Goal: Task Accomplishment & Management: Manage account settings

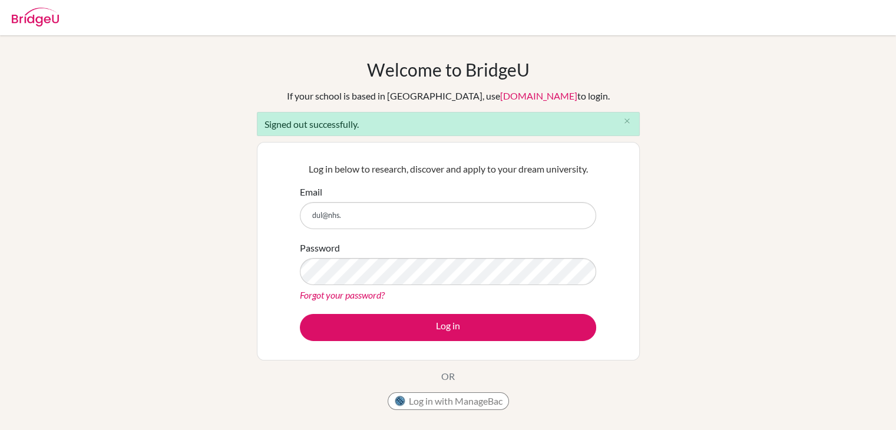
type input "[EMAIL_ADDRESS][DOMAIN_NAME]"
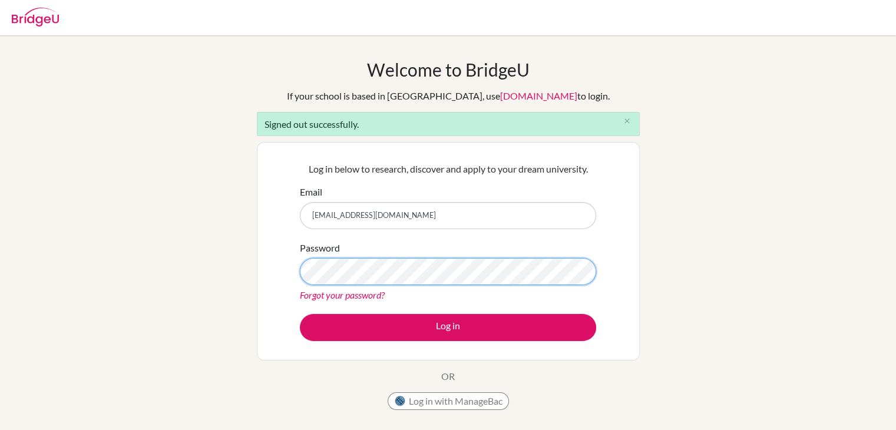
click at [300, 314] on button "Log in" at bounding box center [448, 327] width 296 height 27
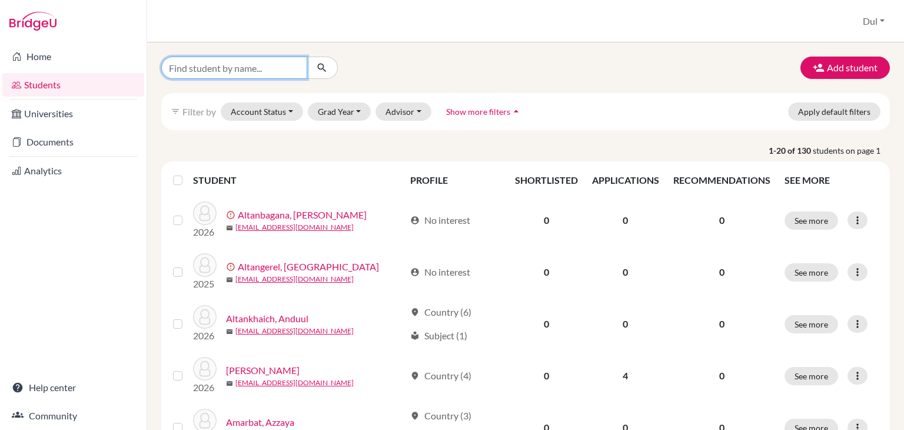
click at [231, 67] on input "Find student by name..." at bounding box center [234, 68] width 146 height 22
type input "anar-erdene"
click button "submit" at bounding box center [322, 68] width 31 height 22
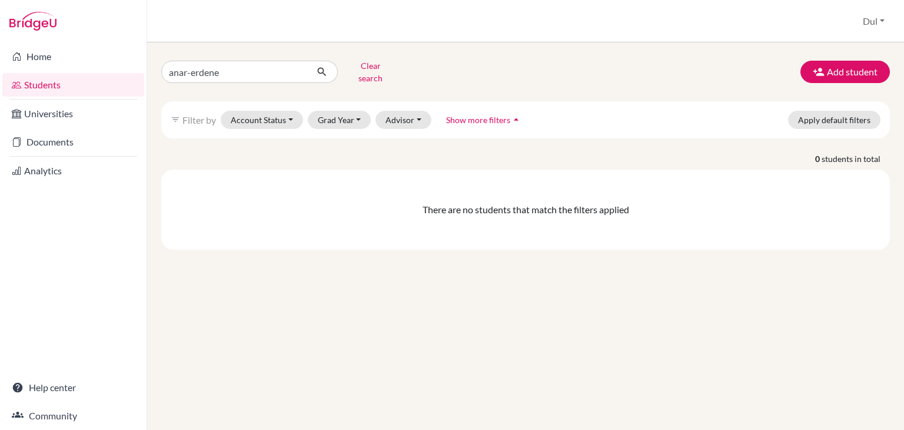
click at [666, 82] on div "anar-erdene Clear search Add student filter_list Filter by Account Status Activ…" at bounding box center [525, 153] width 729 height 193
click at [829, 71] on button "Add student" at bounding box center [845, 72] width 89 height 22
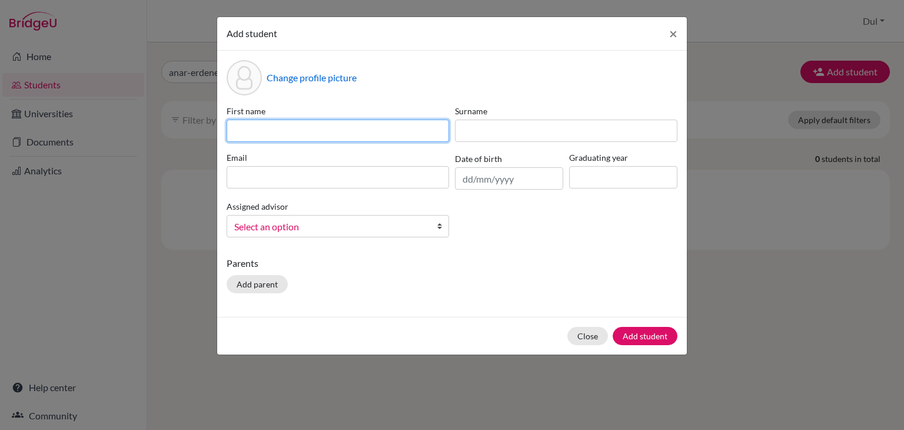
click at [309, 131] on input at bounding box center [338, 131] width 223 height 22
type input "Anar-Erdene"
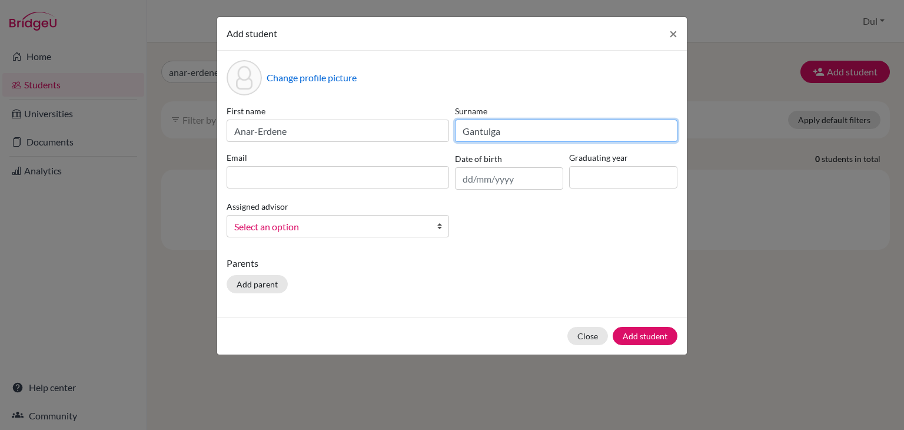
type input "Gantulga"
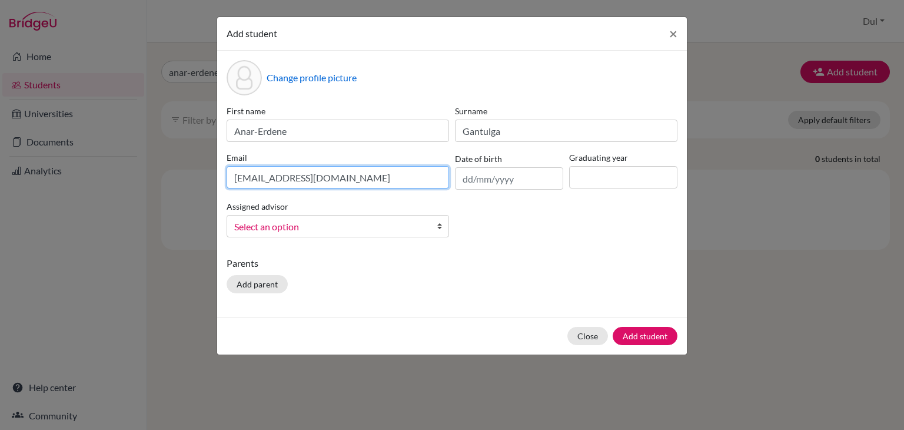
type input "[EMAIL_ADDRESS][DOMAIN_NAME]"
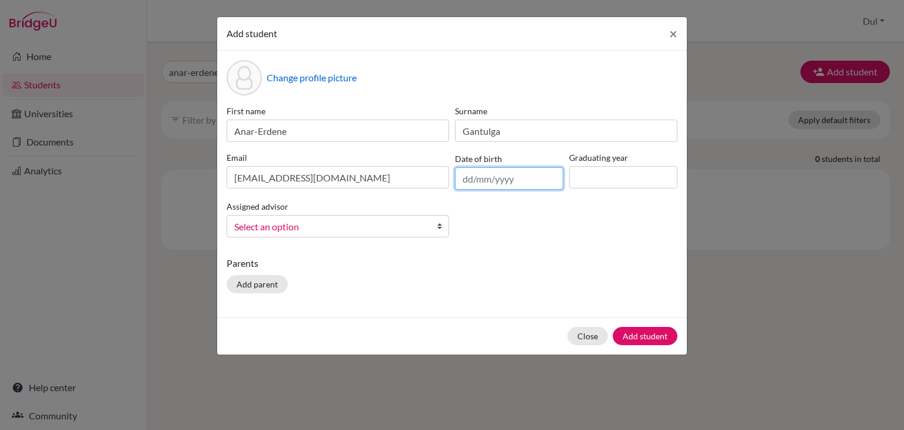
click at [520, 182] on input "text" at bounding box center [509, 178] width 108 height 22
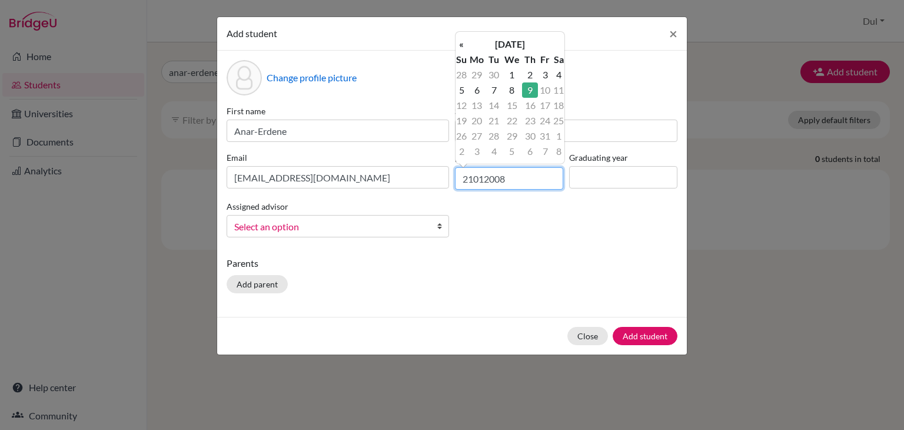
click at [488, 182] on input "21012008" at bounding box center [509, 178] width 108 height 22
click at [475, 179] on input "21012008" at bounding box center [509, 178] width 108 height 22
click at [488, 179] on input "21/012008" at bounding box center [509, 178] width 108 height 22
type input "[DATE]"
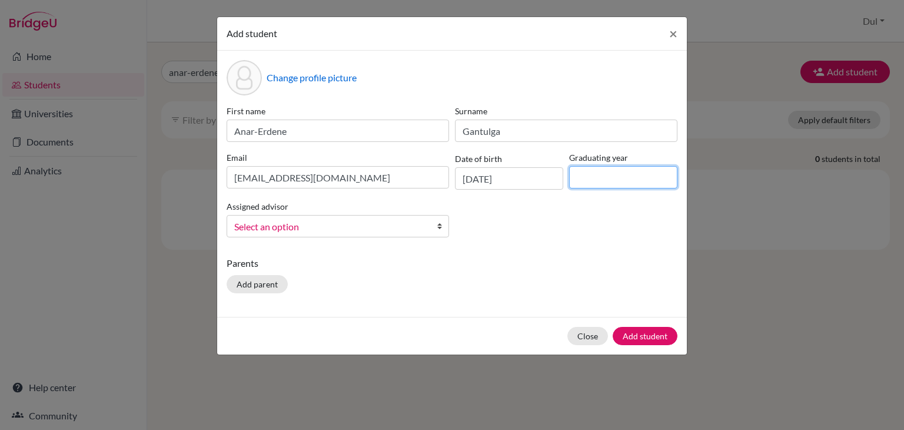
click at [617, 173] on input at bounding box center [623, 177] width 108 height 22
type input "2026"
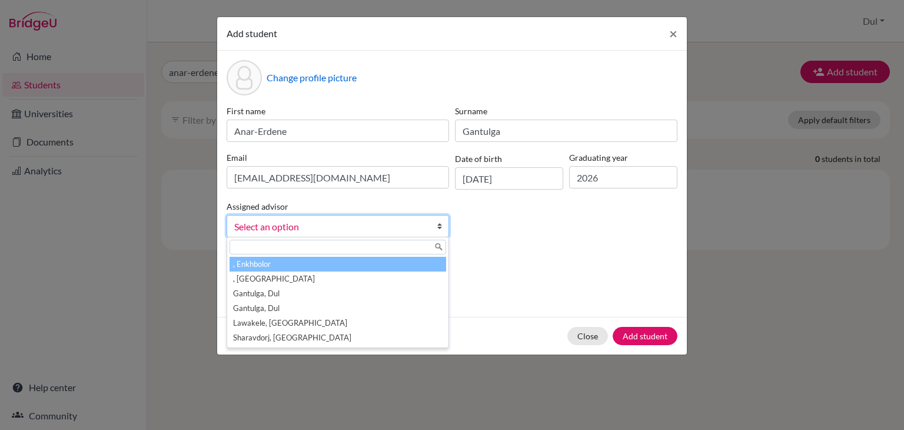
drag, startPoint x: 334, startPoint y: 227, endPoint x: 344, endPoint y: 244, distance: 20.0
click at [335, 227] on span "Select an option" at bounding box center [330, 226] width 192 height 15
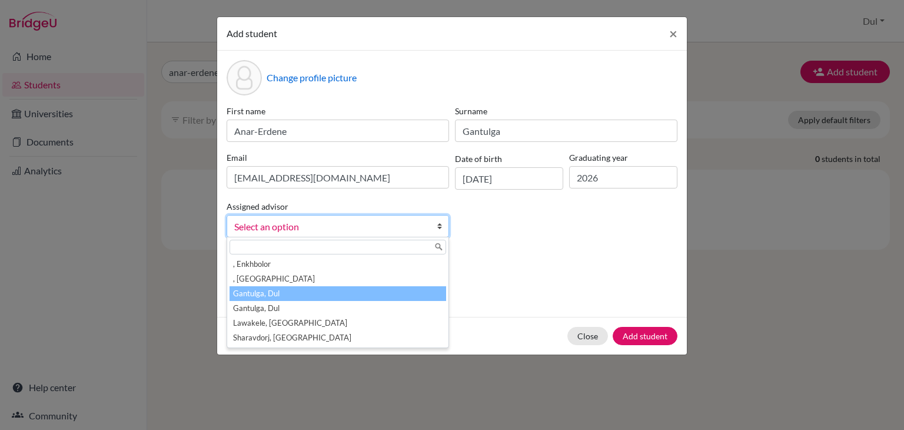
click at [342, 292] on li "Gantulga, Dul" at bounding box center [338, 293] width 217 height 15
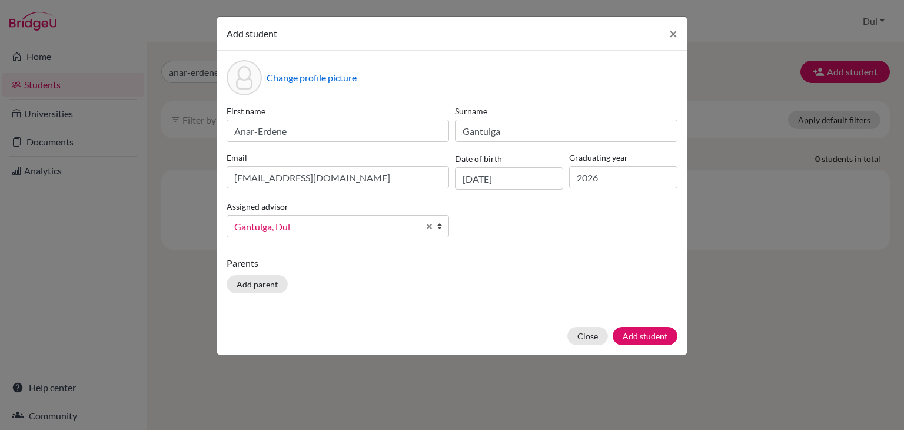
drag, startPoint x: 576, startPoint y: 273, endPoint x: 598, endPoint y: 280, distance: 22.2
click at [583, 274] on div "Parents Add parent" at bounding box center [452, 277] width 451 height 42
click at [652, 336] on button "Add student" at bounding box center [645, 336] width 65 height 18
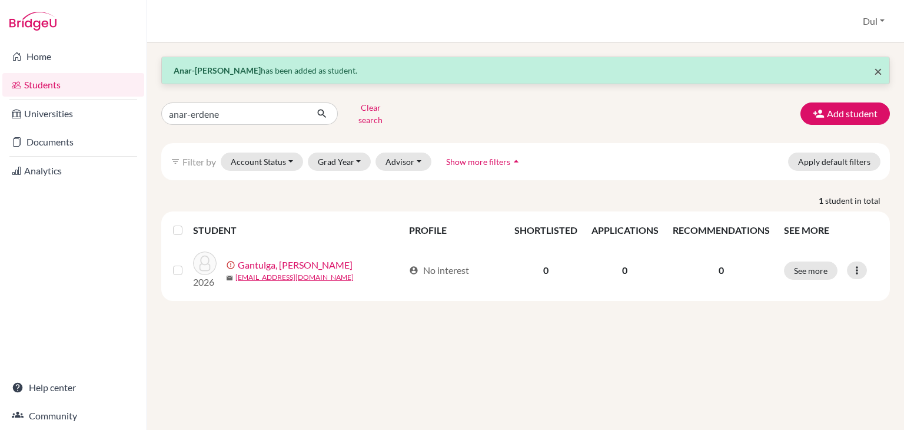
click at [875, 69] on span "×" at bounding box center [878, 70] width 8 height 17
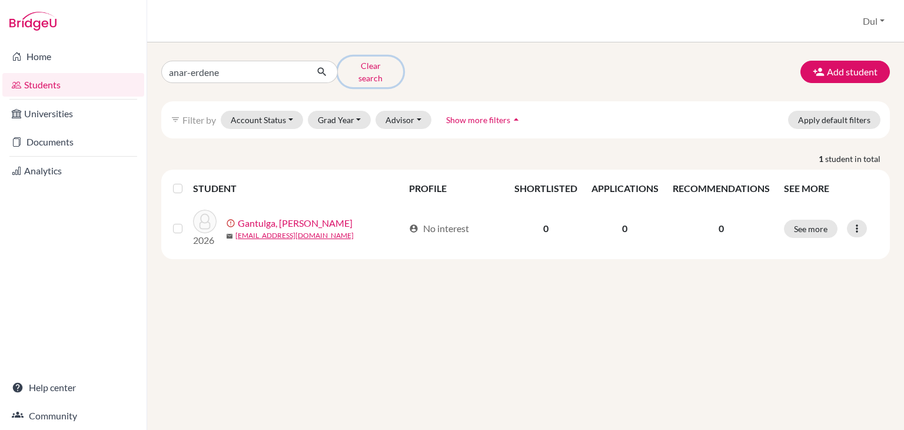
click at [352, 67] on button "Clear search" at bounding box center [370, 72] width 65 height 31
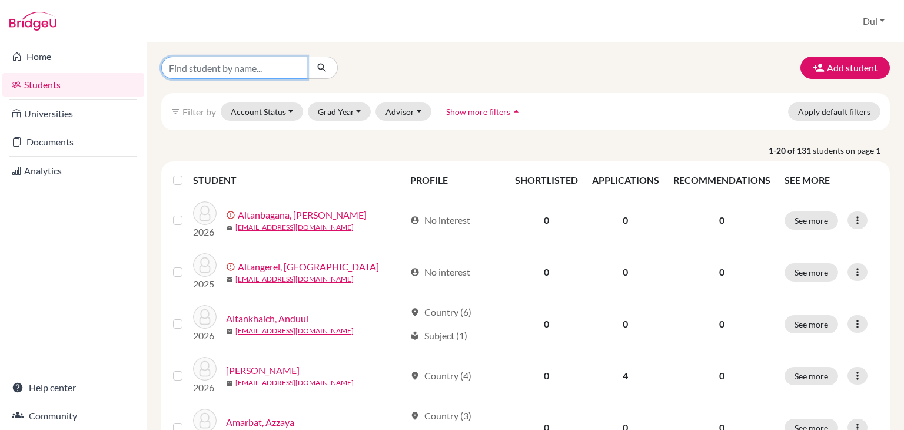
click at [242, 62] on input "Find student by name..." at bounding box center [234, 68] width 146 height 22
type input "enkhtugs"
click button "submit" at bounding box center [322, 68] width 31 height 22
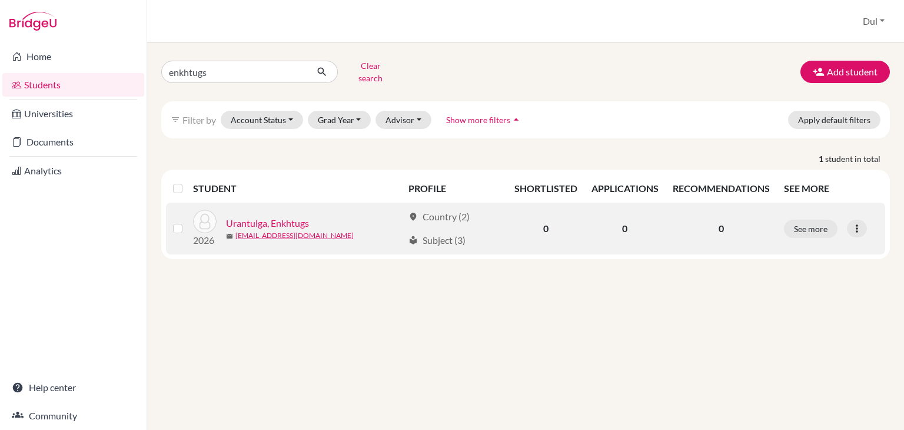
drag, startPoint x: 864, startPoint y: 217, endPoint x: 832, endPoint y: 234, distance: 36.6
click at [861, 220] on div at bounding box center [857, 229] width 20 height 18
click at [818, 243] on button "Edit student" at bounding box center [806, 252] width 93 height 19
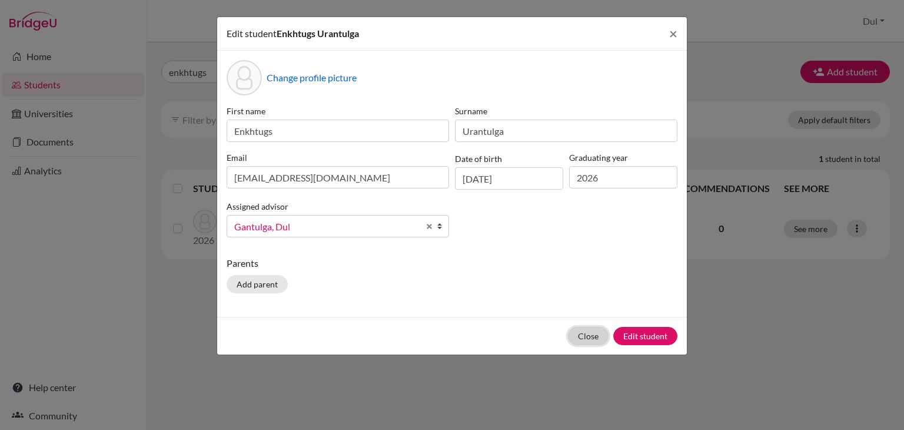
click at [586, 339] on button "Close" at bounding box center [588, 336] width 41 height 18
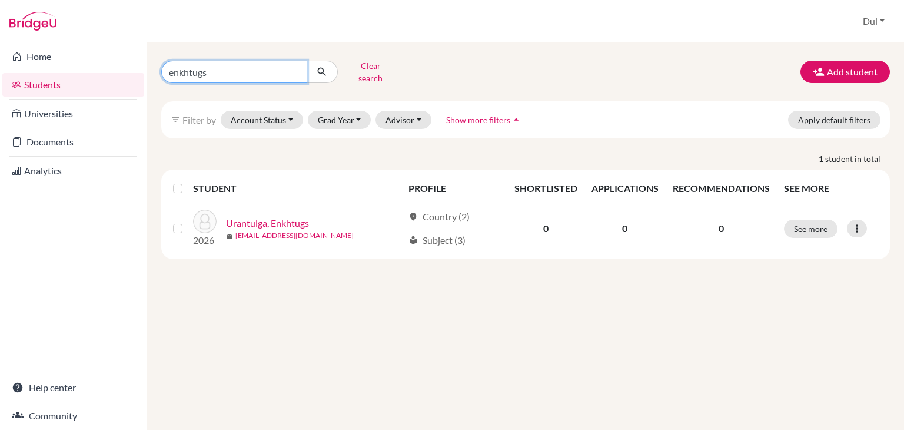
click at [278, 74] on input "enkhtugs" at bounding box center [234, 72] width 146 height 22
click at [367, 69] on button "Clear search" at bounding box center [370, 72] width 65 height 31
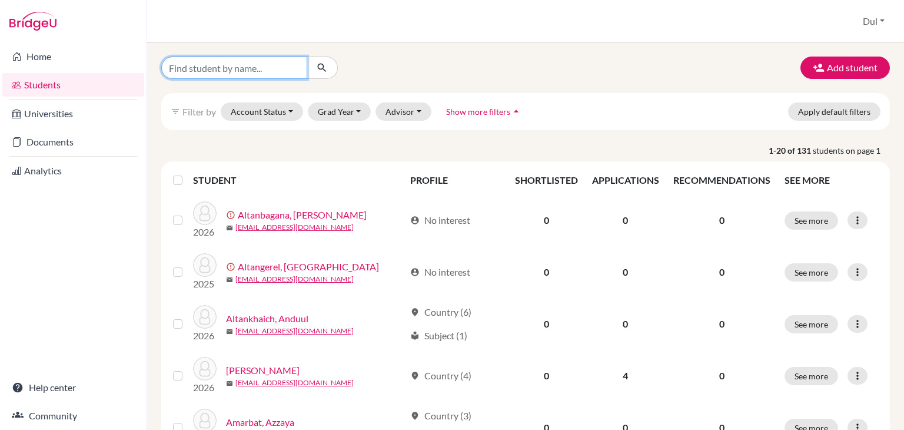
drag, startPoint x: 261, startPoint y: 77, endPoint x: 268, endPoint y: 74, distance: 8.4
click at [268, 74] on input "Find student by name..." at bounding box center [234, 68] width 146 height 22
type input "d"
type input "shine-erdene"
click button "submit" at bounding box center [322, 68] width 31 height 22
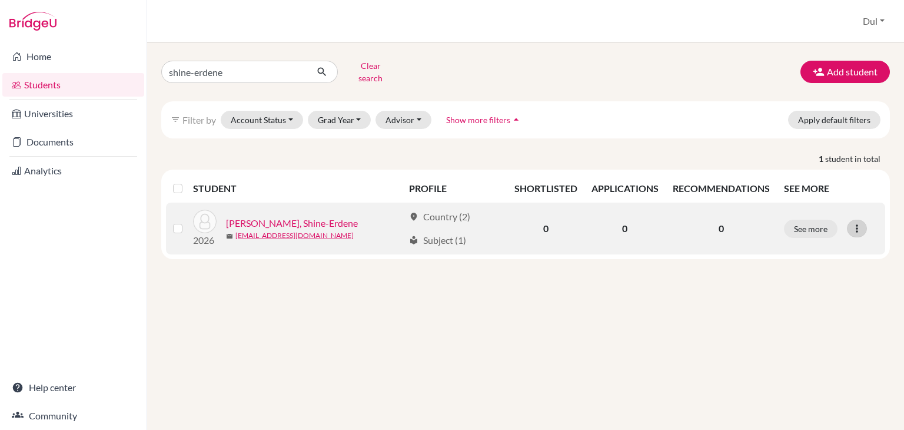
click at [865, 221] on div at bounding box center [857, 229] width 20 height 18
click at [813, 243] on button "Edit student" at bounding box center [806, 252] width 93 height 19
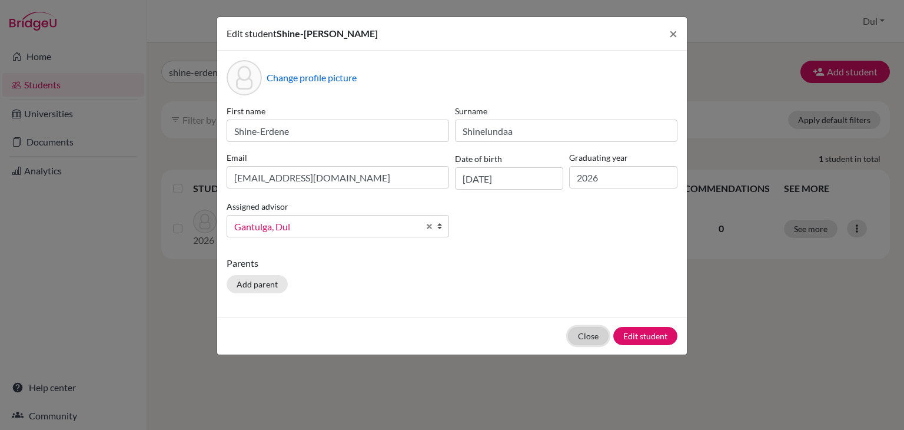
click at [583, 334] on button "Close" at bounding box center [588, 336] width 41 height 18
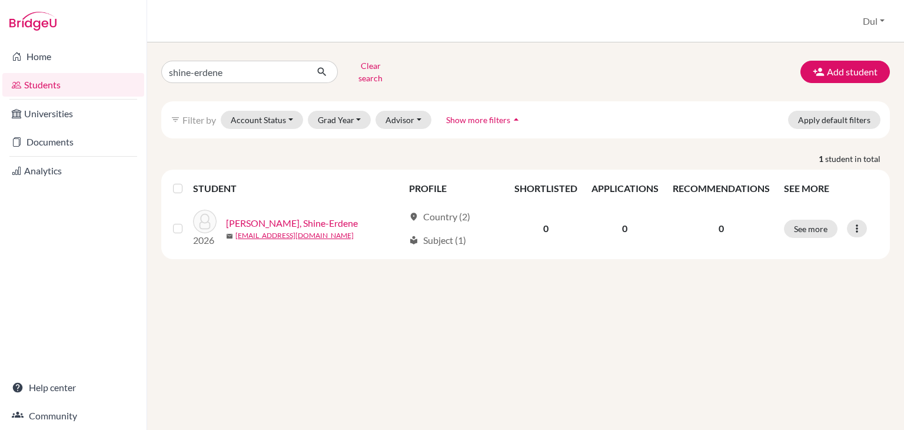
click at [470, 321] on div "shine-erdene Clear search Add student filter_list Filter by Account Status Acti…" at bounding box center [525, 235] width 757 height 387
click at [360, 67] on button "Clear search" at bounding box center [370, 72] width 65 height 31
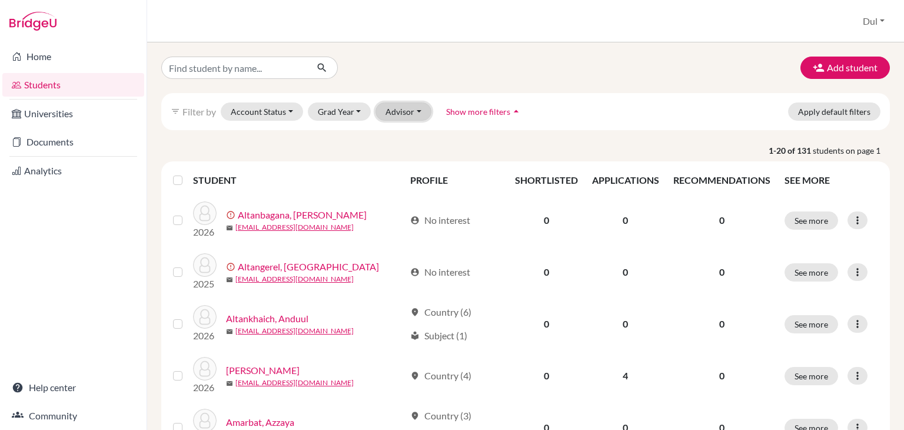
click at [410, 111] on button "Advisor" at bounding box center [404, 111] width 56 height 18
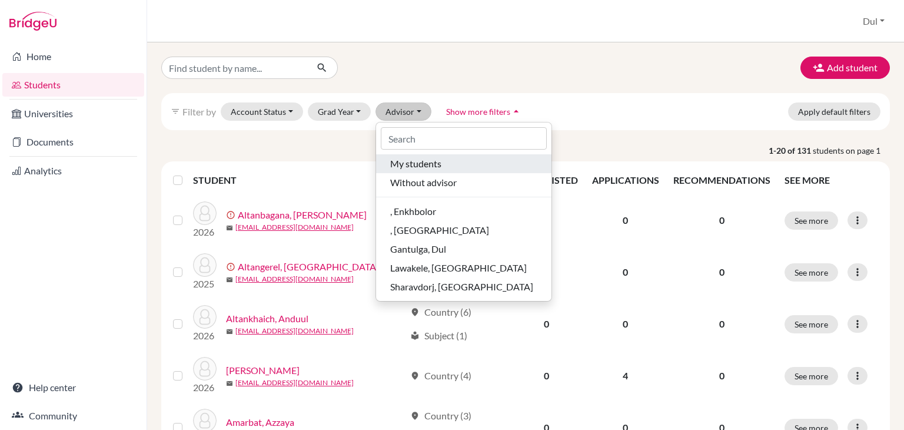
click at [419, 164] on span "My students" at bounding box center [415, 164] width 51 height 14
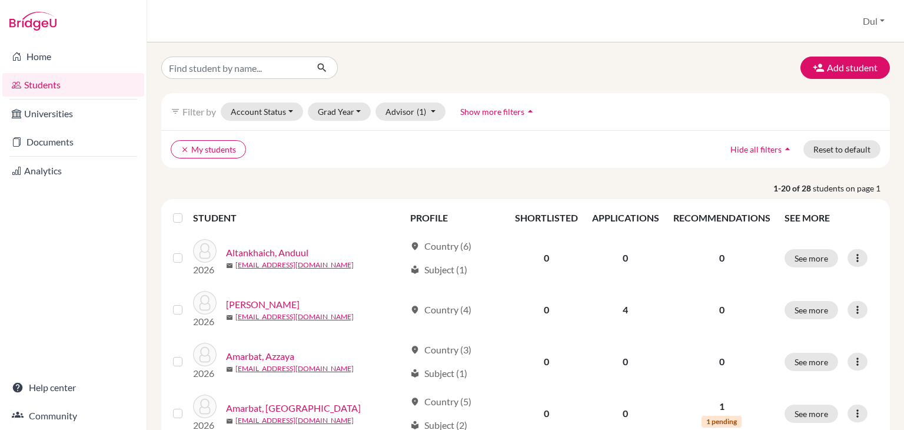
click at [800, 189] on strong "1-20 of 28" at bounding box center [793, 188] width 39 height 12
drag, startPoint x: 800, startPoint y: 189, endPoint x: 886, endPoint y: 192, distance: 86.6
click at [799, 189] on strong "1-20 of 28" at bounding box center [793, 188] width 39 height 12
click at [679, 189] on p "1-20 of 28 students on page 1" at bounding box center [525, 188] width 747 height 12
click at [271, 72] on input "Find student by name..." at bounding box center [234, 68] width 146 height 22
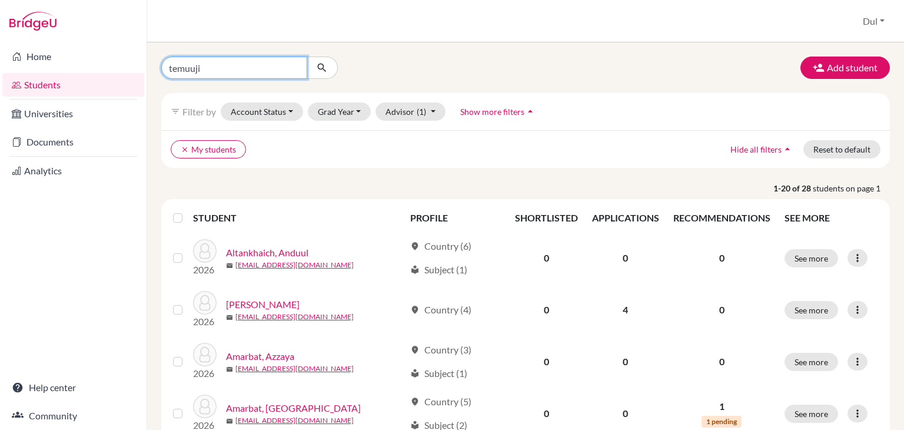
type input "temuujin"
click button "submit" at bounding box center [322, 68] width 31 height 22
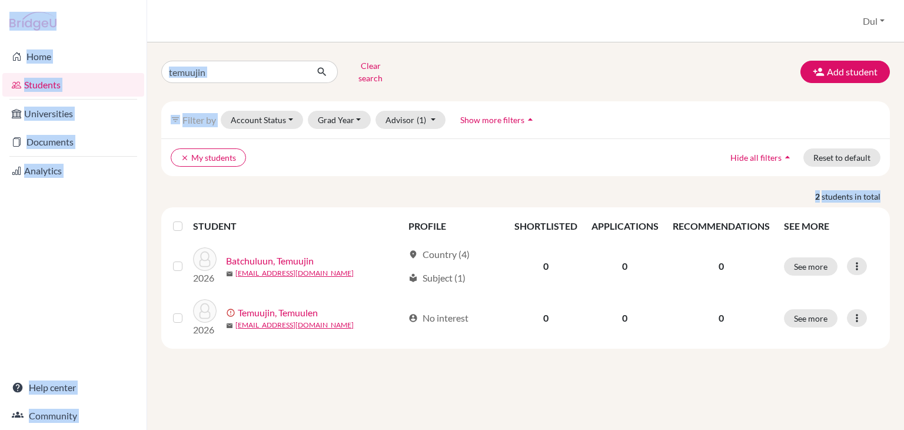
click at [333, 101] on div "filter_list Filter by Account Status Active accounts Archived accounts Register…" at bounding box center [525, 119] width 729 height 37
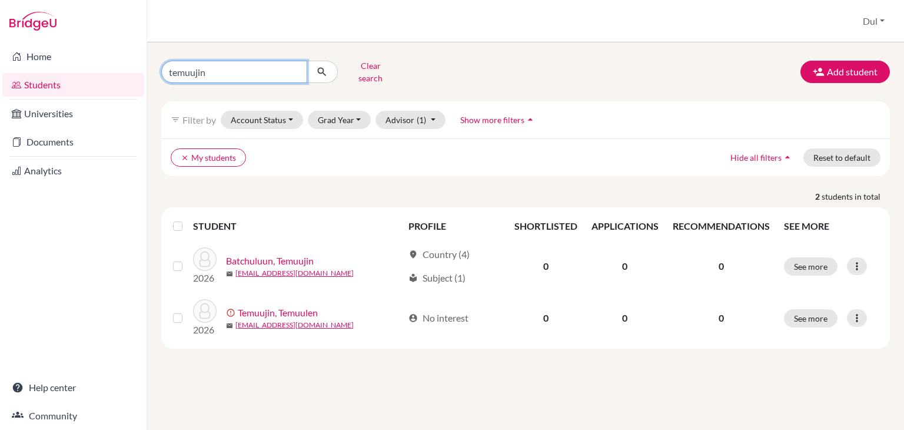
click at [295, 64] on input "temuujin" at bounding box center [234, 72] width 146 height 22
click at [233, 69] on input "Find student by name..." at bounding box center [234, 72] width 146 height 22
type input "tselmeg"
click button "submit" at bounding box center [322, 72] width 31 height 22
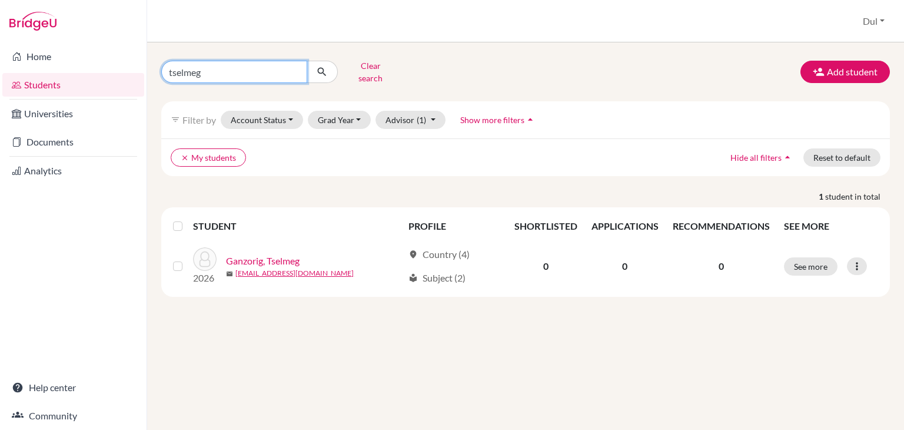
click at [233, 69] on input "tselmeg" at bounding box center [234, 72] width 146 height 22
type input "enkh-uchral"
click button "submit" at bounding box center [322, 72] width 31 height 22
click at [291, 67] on input "enkh-uchral" at bounding box center [234, 72] width 146 height 22
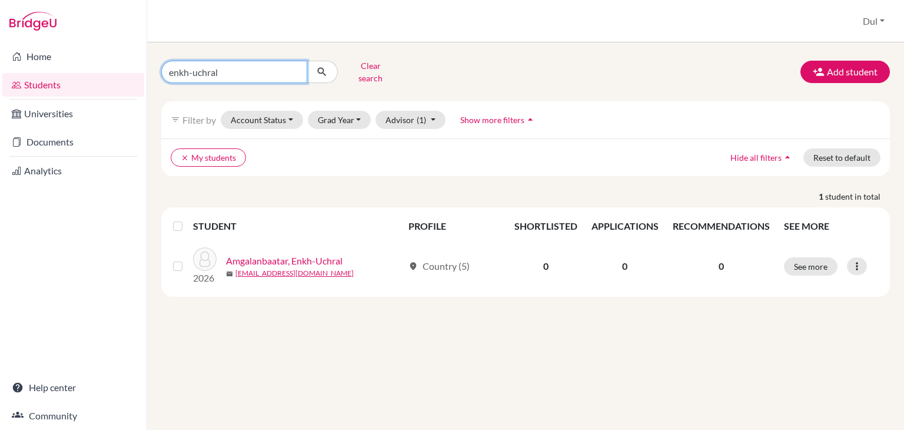
click at [294, 65] on input "enkh-uchral" at bounding box center [234, 72] width 146 height 22
type input "dalaisuren"
click button "submit" at bounding box center [322, 72] width 31 height 22
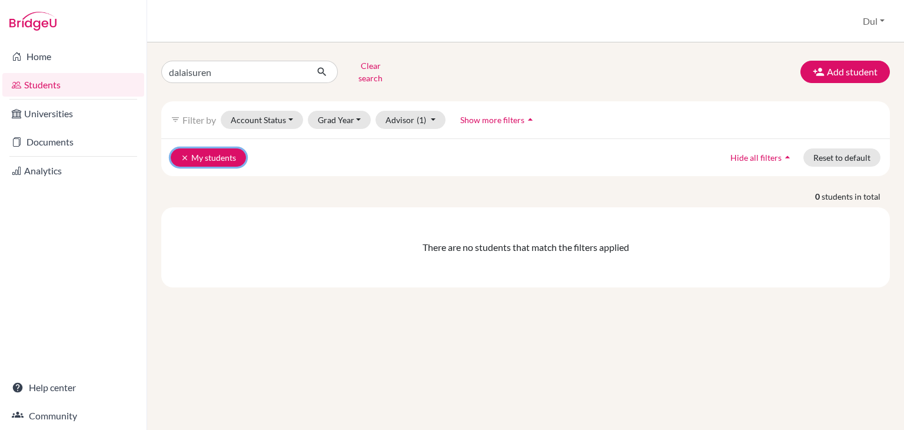
click at [181, 154] on icon "clear" at bounding box center [185, 158] width 8 height 8
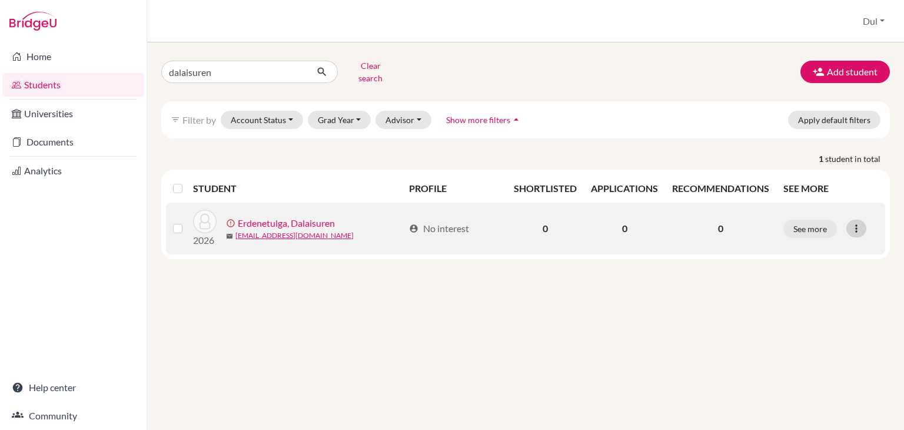
click at [860, 223] on icon at bounding box center [857, 229] width 12 height 12
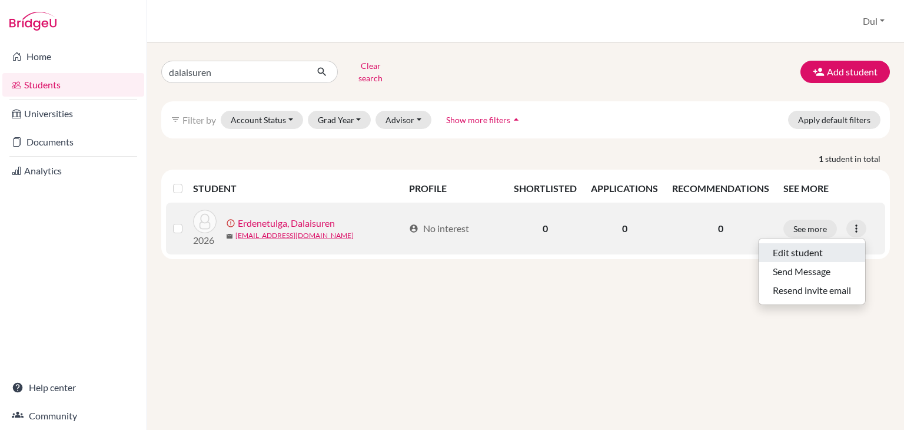
click at [800, 246] on button "Edit student" at bounding box center [812, 252] width 107 height 19
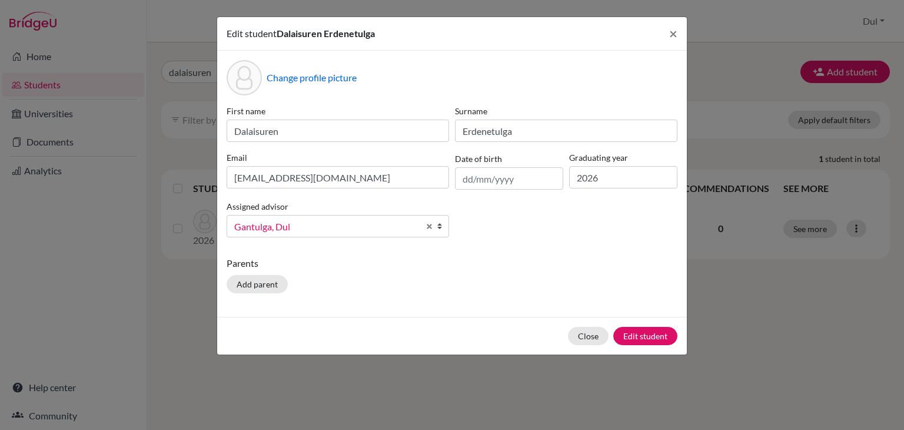
click at [300, 223] on span "Gantulga, Dul" at bounding box center [326, 226] width 185 height 15
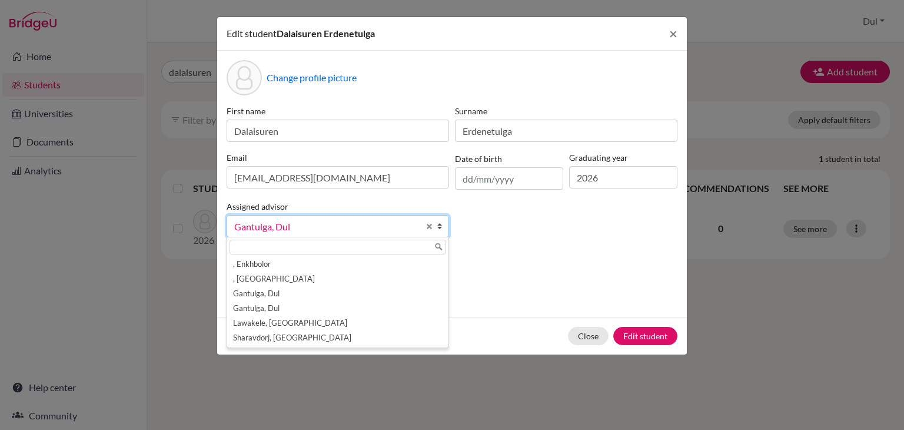
drag, startPoint x: 609, startPoint y: 278, endPoint x: 641, endPoint y: 347, distance: 75.1
click at [609, 282] on div "Parents Add parent" at bounding box center [452, 277] width 451 height 42
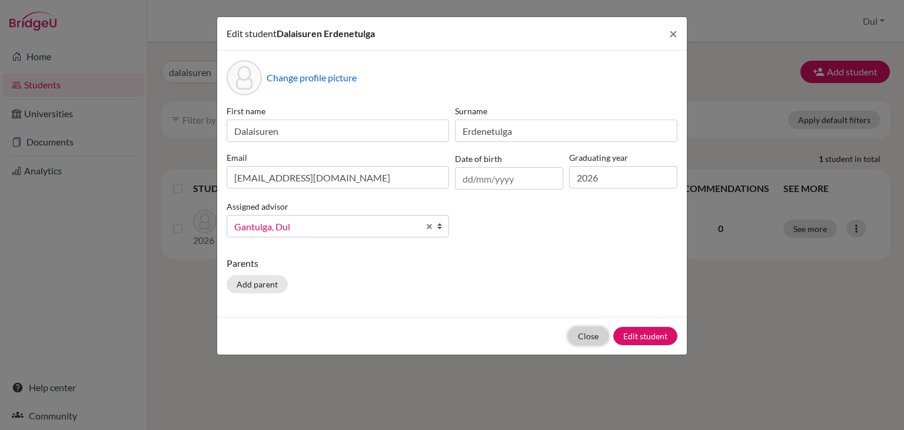
click at [593, 334] on button "Close" at bounding box center [588, 336] width 41 height 18
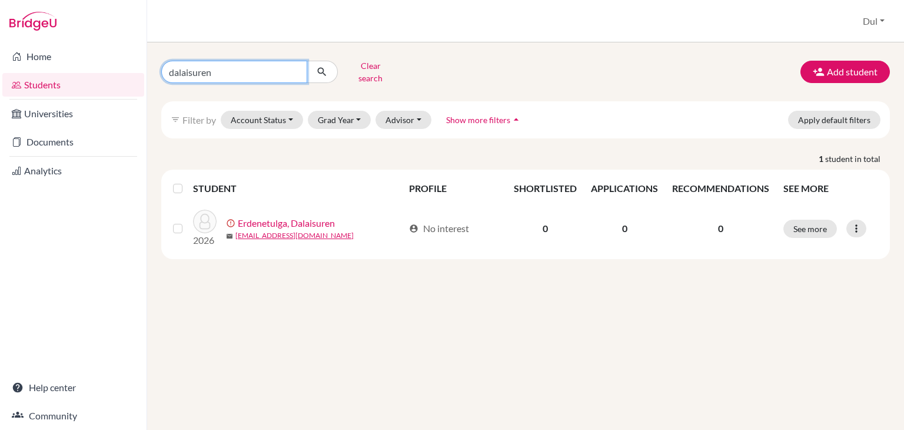
click at [275, 64] on input "dalaisuren" at bounding box center [234, 72] width 146 height 22
type input "anar-erdene"
click button "submit" at bounding box center [322, 72] width 31 height 22
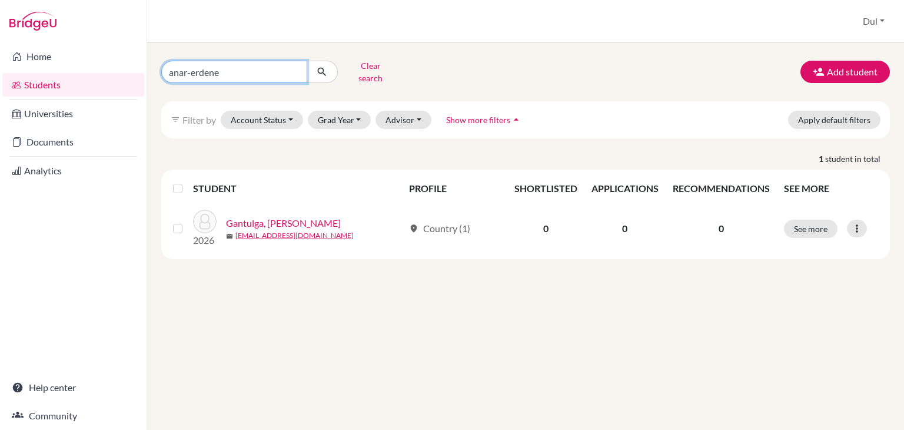
click at [291, 62] on input "anar-erdene" at bounding box center [234, 72] width 146 height 22
type input "amartuvshin"
click button "submit" at bounding box center [322, 72] width 31 height 22
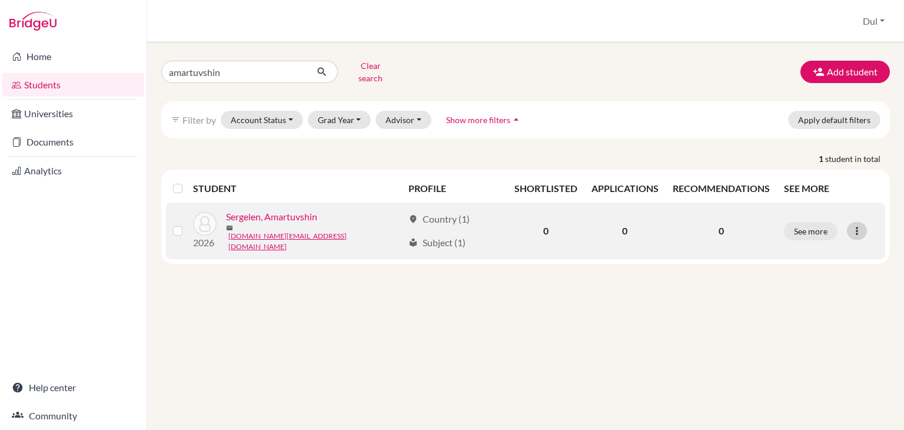
click at [860, 225] on icon at bounding box center [857, 231] width 12 height 12
click at [813, 244] on button "Edit student" at bounding box center [806, 252] width 93 height 19
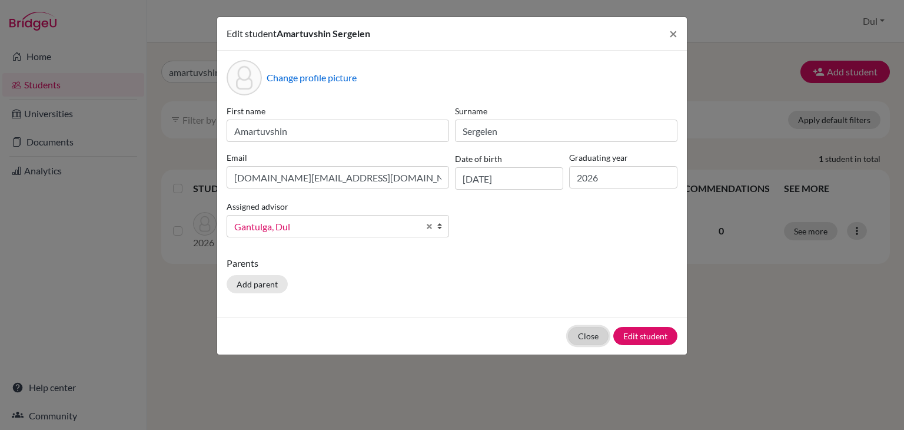
click at [588, 337] on button "Close" at bounding box center [588, 336] width 41 height 18
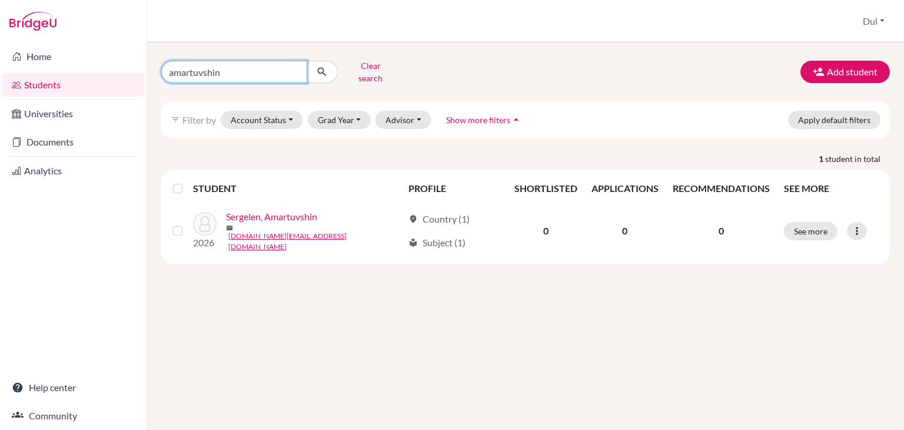
click at [297, 64] on input "amartuvshin" at bounding box center [234, 72] width 146 height 22
type input "gunsan-yanjin"
click button "submit" at bounding box center [322, 72] width 31 height 22
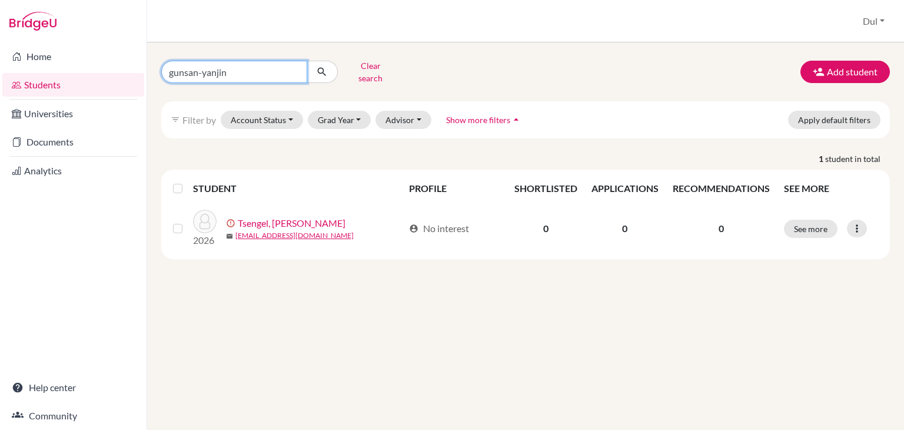
click at [299, 68] on input "gunsan-yanjin" at bounding box center [234, 72] width 146 height 22
click at [299, 67] on input "gunsan-yanjin" at bounding box center [234, 72] width 146 height 22
click at [296, 67] on input "gunsan-yanjin" at bounding box center [234, 72] width 146 height 22
type input "tergel"
click button "submit" at bounding box center [322, 72] width 31 height 22
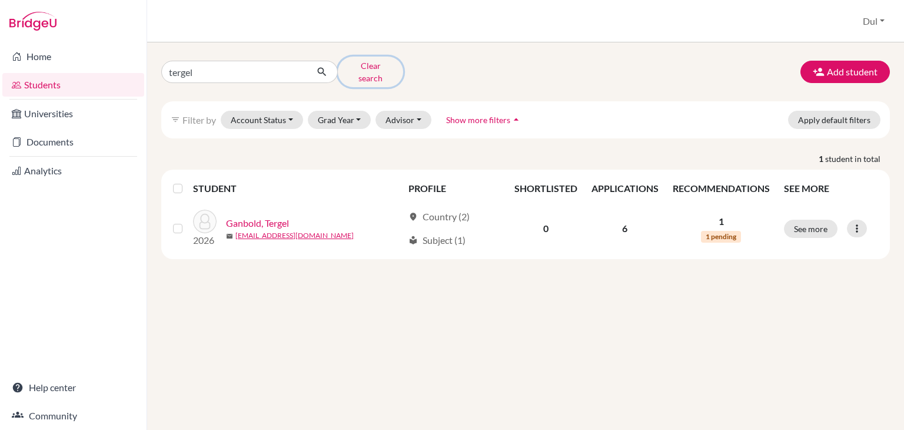
click at [363, 67] on button "Clear search" at bounding box center [370, 72] width 65 height 31
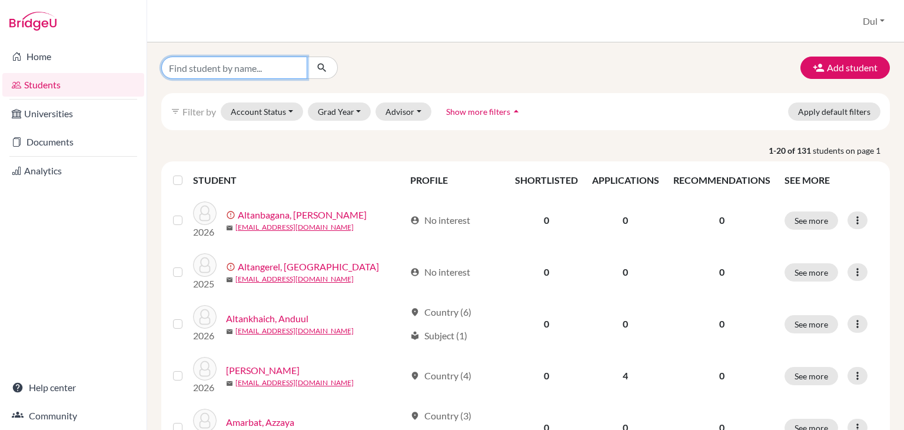
click at [227, 70] on input "Find student by name..." at bounding box center [234, 68] width 146 height 22
type input "temuujin"
click button "submit" at bounding box center [322, 68] width 31 height 22
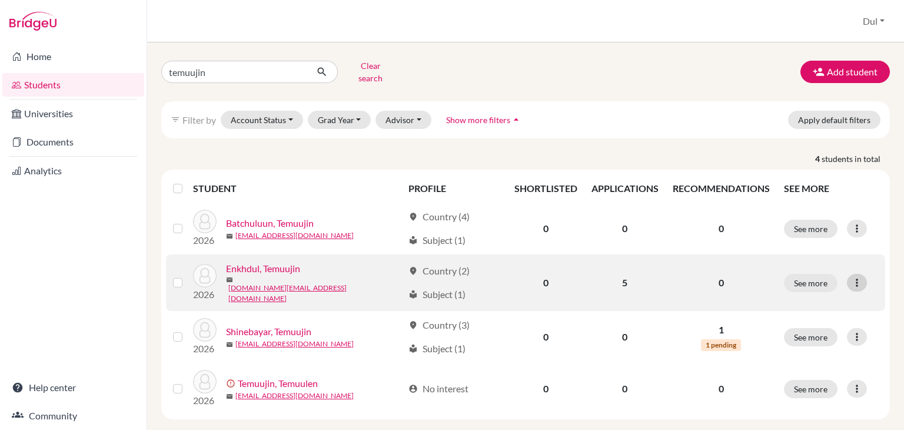
click at [854, 277] on icon at bounding box center [857, 283] width 12 height 12
click at [794, 295] on button "Edit student" at bounding box center [798, 304] width 93 height 19
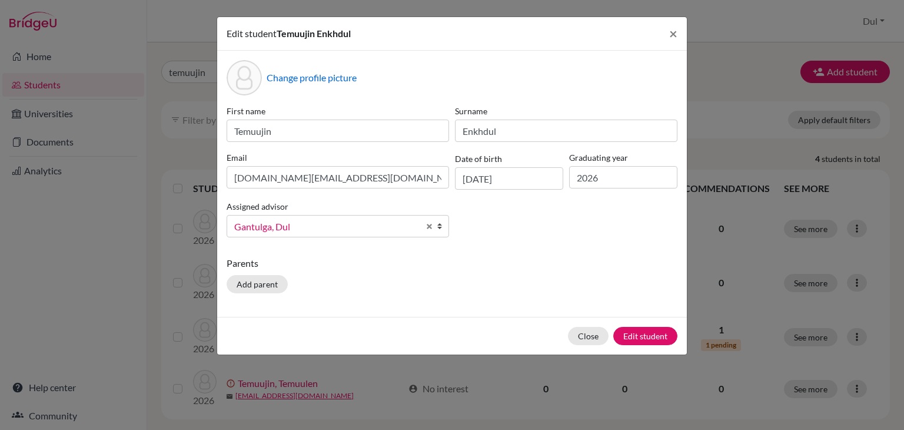
click at [329, 233] on span "Gantulga, Dul" at bounding box center [326, 226] width 185 height 15
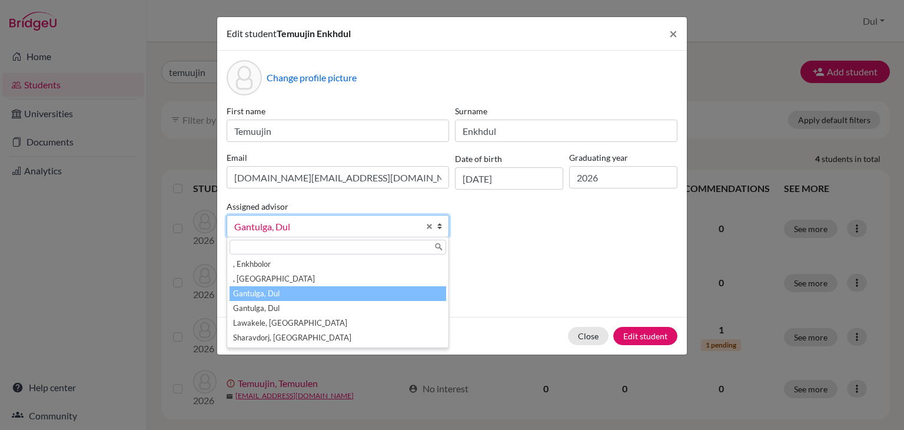
click at [533, 256] on div "Change profile picture First name Temuujin Surname [PERSON_NAME] [DOMAIN_NAME][…" at bounding box center [452, 184] width 470 height 266
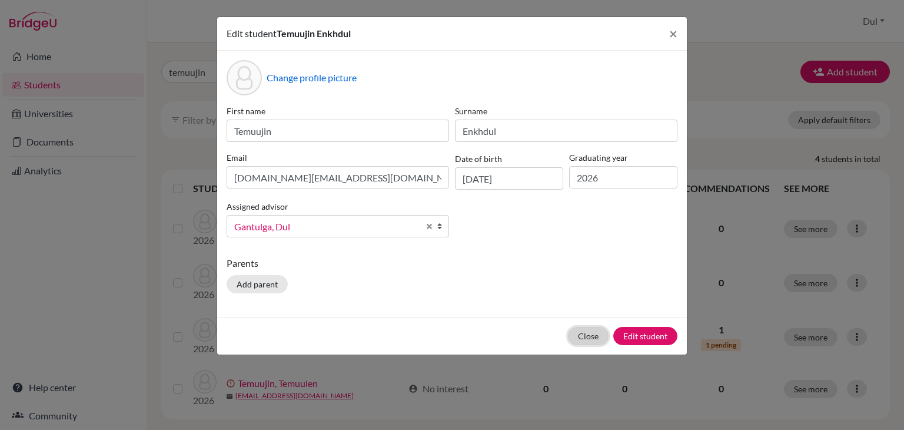
click at [589, 342] on button "Close" at bounding box center [588, 336] width 41 height 18
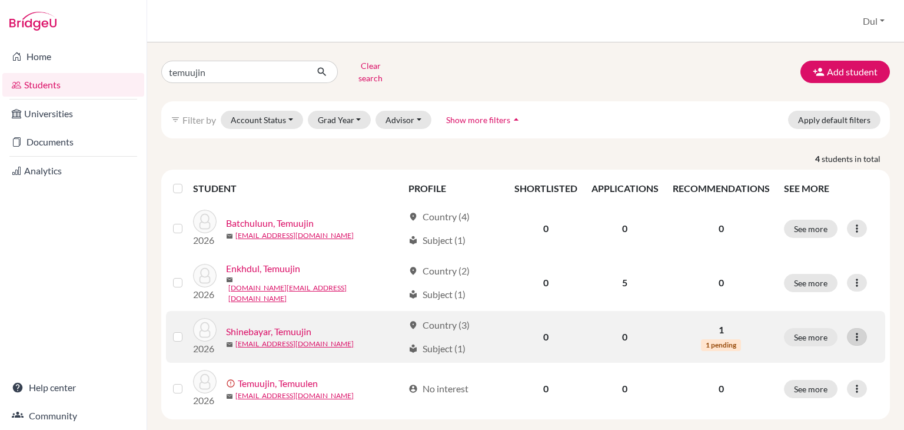
click at [854, 331] on icon at bounding box center [857, 337] width 12 height 12
click at [789, 351] on button "Edit student" at bounding box center [798, 356] width 93 height 19
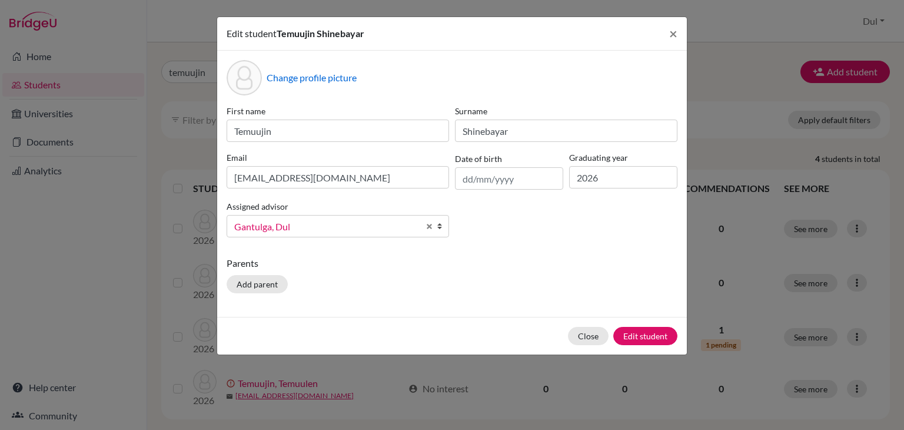
click at [311, 227] on span "Gantulga, Dul" at bounding box center [326, 226] width 185 height 15
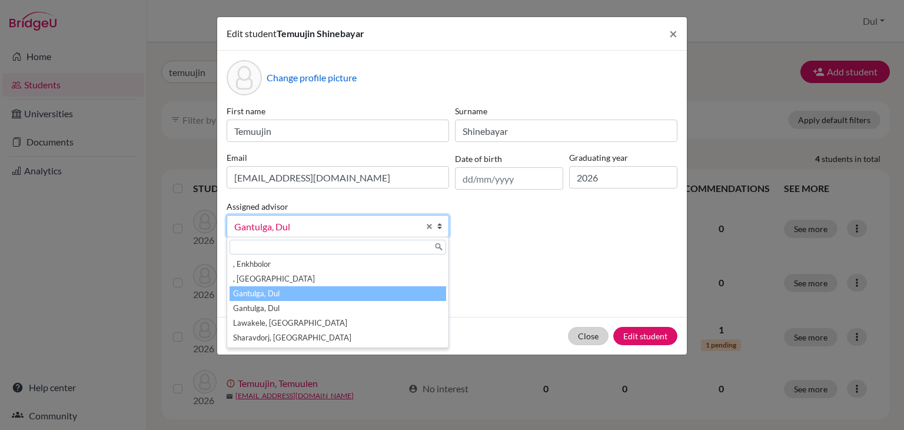
drag, startPoint x: 612, startPoint y: 281, endPoint x: 579, endPoint y: 339, distance: 67.0
click at [603, 300] on div "Change profile picture First name Temuujin Surname Shinebayar Email [EMAIL_ADDR…" at bounding box center [452, 184] width 470 height 266
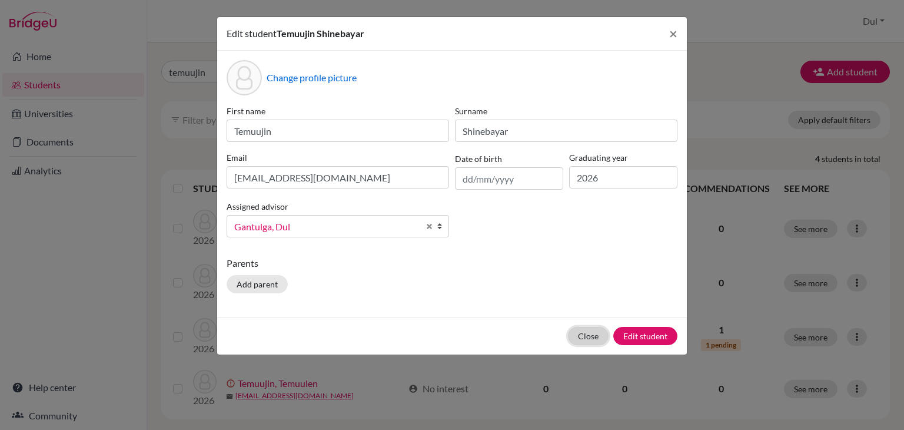
click at [579, 339] on button "Close" at bounding box center [588, 336] width 41 height 18
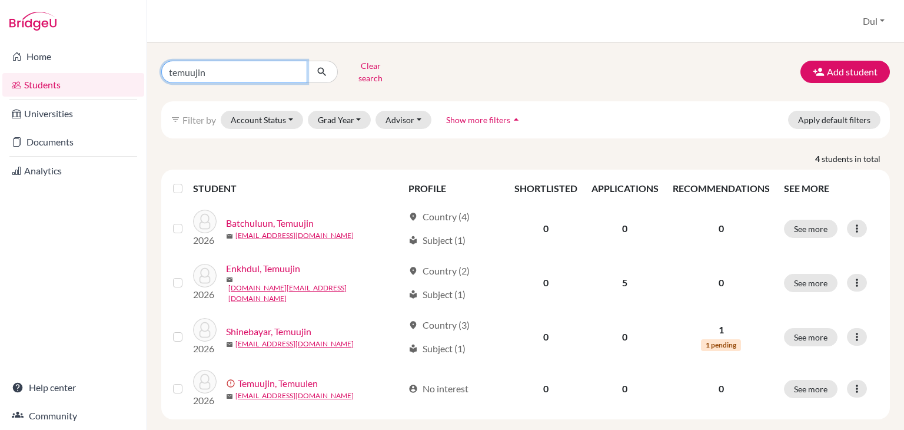
drag, startPoint x: 257, startPoint y: 61, endPoint x: 300, endPoint y: 78, distance: 46.2
click at [257, 61] on input "temuujin" at bounding box center [234, 72] width 146 height 22
click at [292, 64] on input "temuujin" at bounding box center [234, 72] width 146 height 22
type input "khanbileg"
click button "submit" at bounding box center [322, 72] width 31 height 22
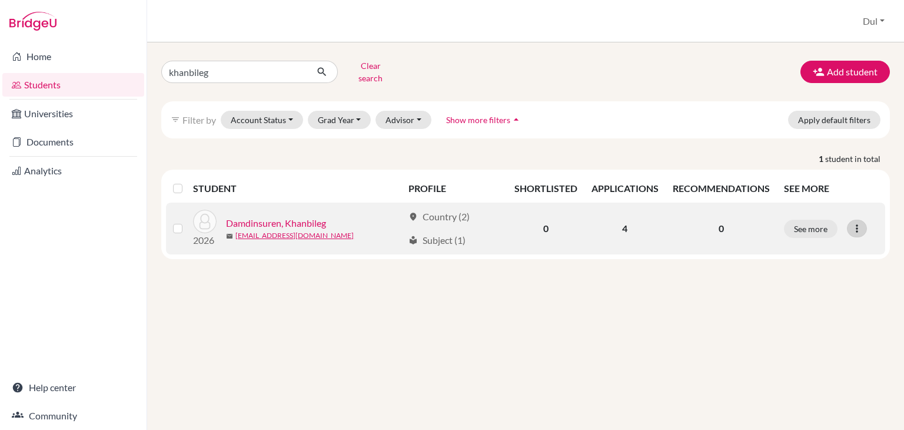
click at [854, 223] on icon at bounding box center [857, 229] width 12 height 12
click at [832, 243] on button "Edit student" at bounding box center [805, 252] width 93 height 19
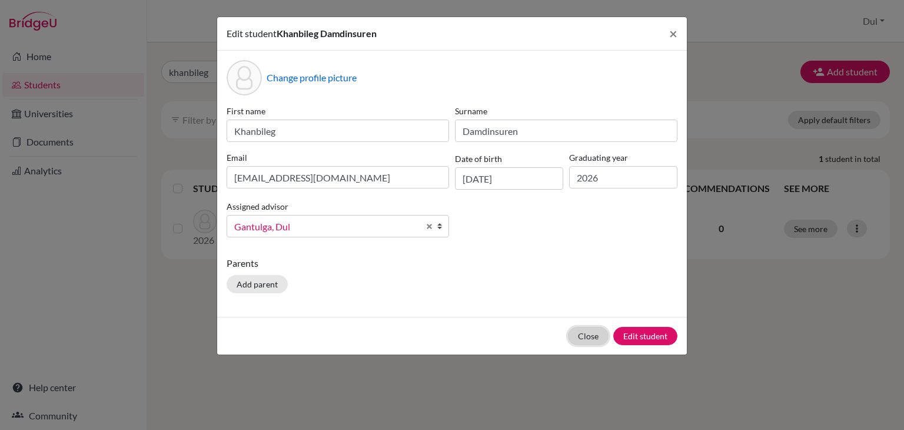
click at [576, 333] on button "Close" at bounding box center [588, 336] width 41 height 18
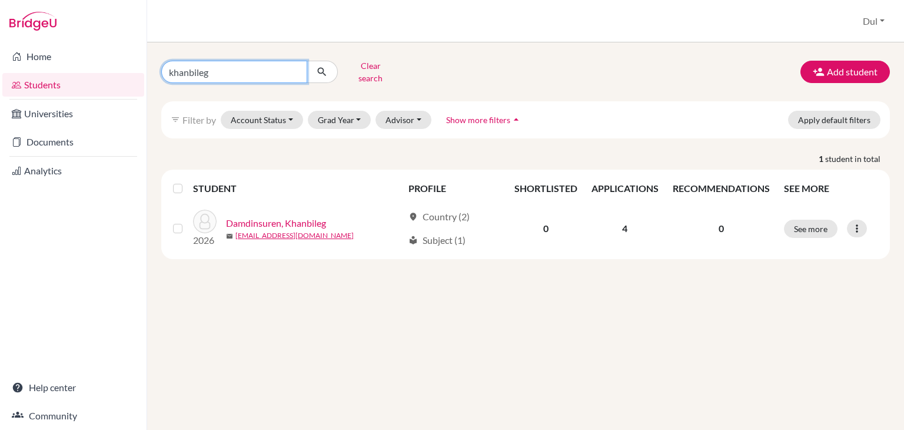
click at [291, 67] on input "khanbileg" at bounding box center [234, 72] width 146 height 22
click at [293, 67] on input "khanbileg" at bounding box center [234, 72] width 146 height 22
click at [247, 67] on input "Find student by name..." at bounding box center [234, 72] width 146 height 22
type input "enkhjav"
click button "submit" at bounding box center [322, 72] width 31 height 22
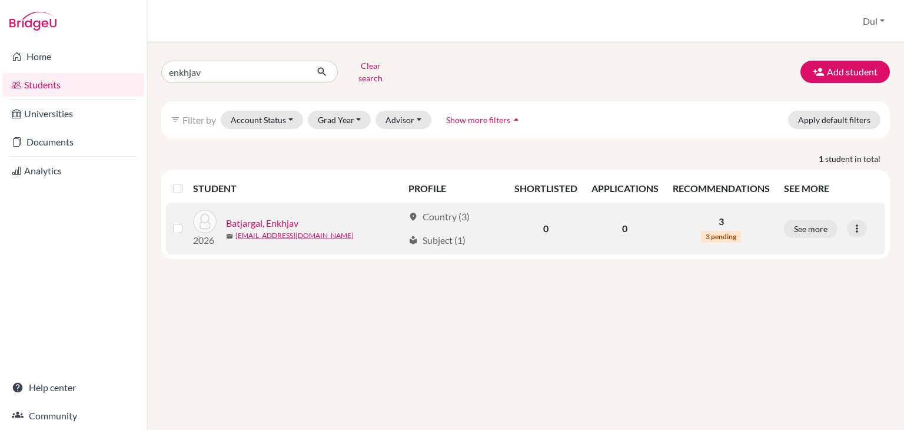
click at [653, 220] on td "0" at bounding box center [625, 229] width 81 height 52
click at [852, 223] on icon at bounding box center [857, 229] width 12 height 12
click at [667, 208] on td "3 3 pending" at bounding box center [721, 229] width 111 height 52
click at [283, 216] on link "Batjargal, Enkhjav" at bounding box center [262, 223] width 72 height 14
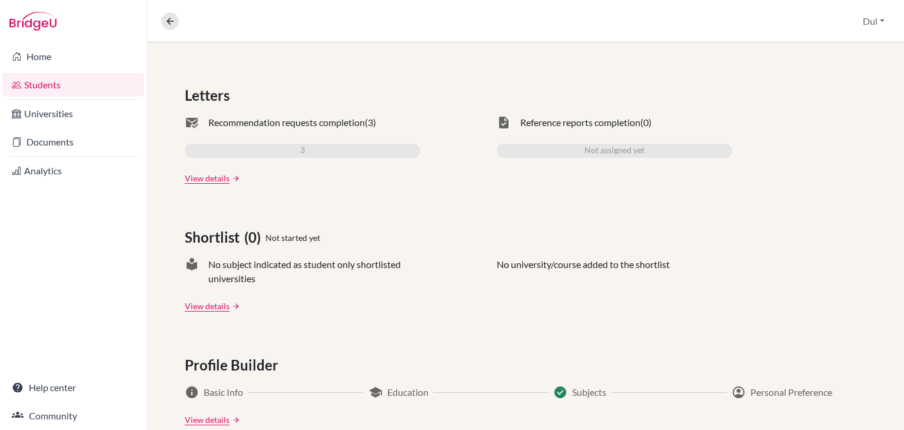
click at [904, 264] on div "Batjargal, Enkhjav Access student's account 2026 | [EMAIL_ADDRESS][DOMAIN_NAME]…" at bounding box center [525, 235] width 757 height 387
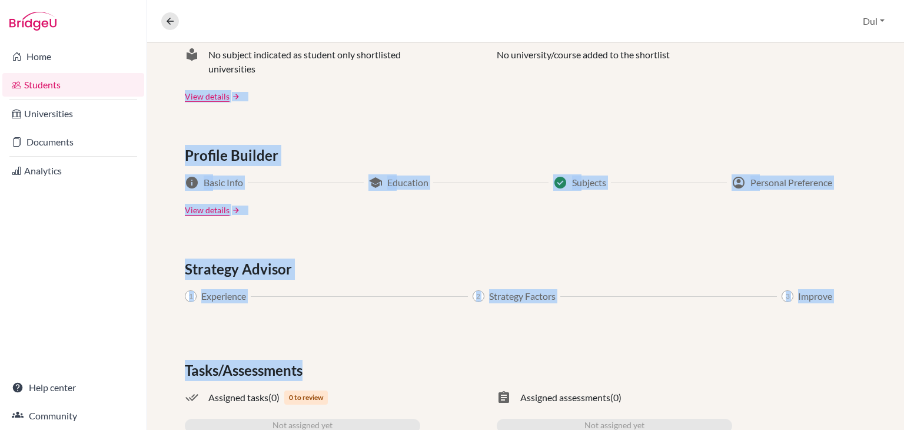
drag, startPoint x: 904, startPoint y: 267, endPoint x: 803, endPoint y: 296, distance: 104.7
click at [904, 331] on div "Batjargal, Enkhjav Access student's account 2026 | [EMAIL_ADDRESS][DOMAIN_NAME]…" at bounding box center [525, 235] width 757 height 387
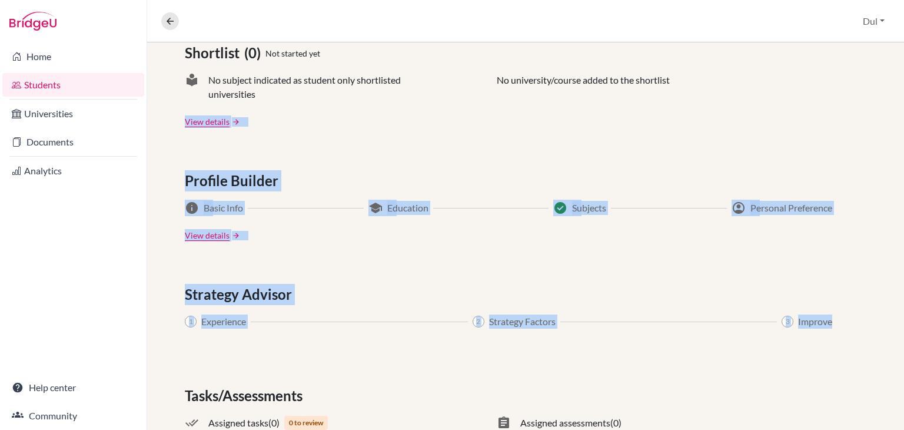
click at [532, 278] on div "Applications (0) Not started yet Upcoming deadline N/A University offers N/A Ap…" at bounding box center [525, 111] width 757 height 801
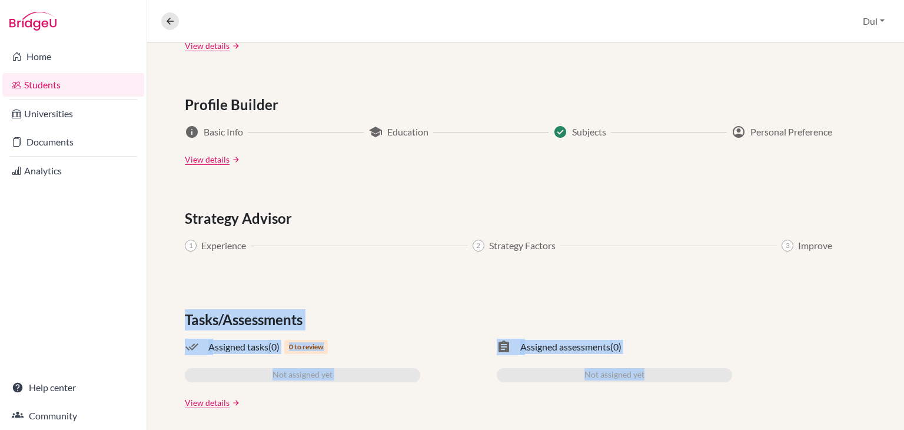
scroll to position [605, 0]
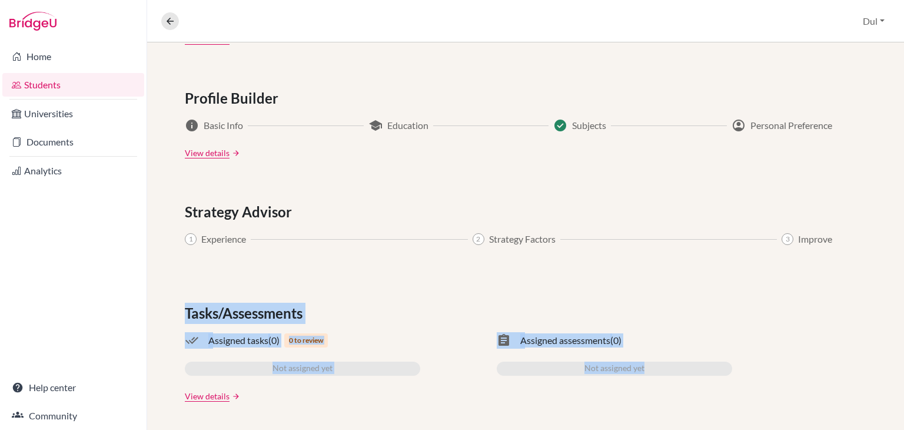
drag, startPoint x: 904, startPoint y: 340, endPoint x: 904, endPoint y: 372, distance: 32.4
click at [904, 373] on div "Batjargal, Enkhjav Access student's account 2026 | [EMAIL_ADDRESS][DOMAIN_NAME]…" at bounding box center [525, 235] width 757 height 387
click at [615, 297] on div "Applications (0) Not started yet Upcoming deadline N/A University offers N/A Ap…" at bounding box center [525, 29] width 757 height 801
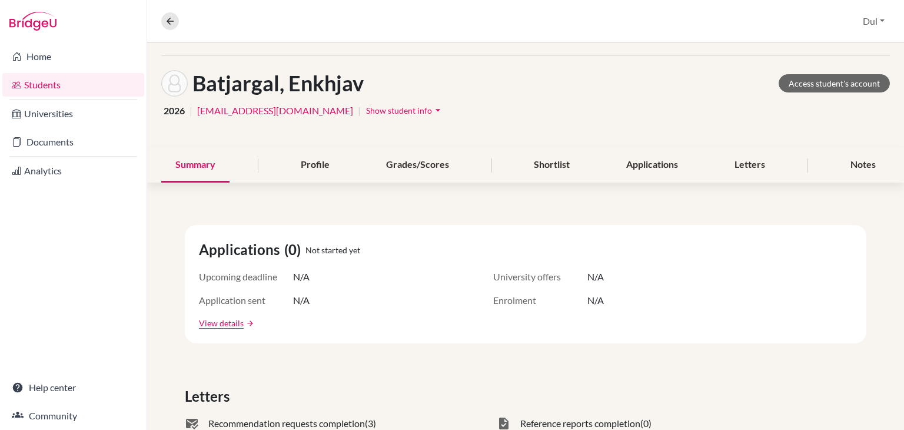
scroll to position [0, 0]
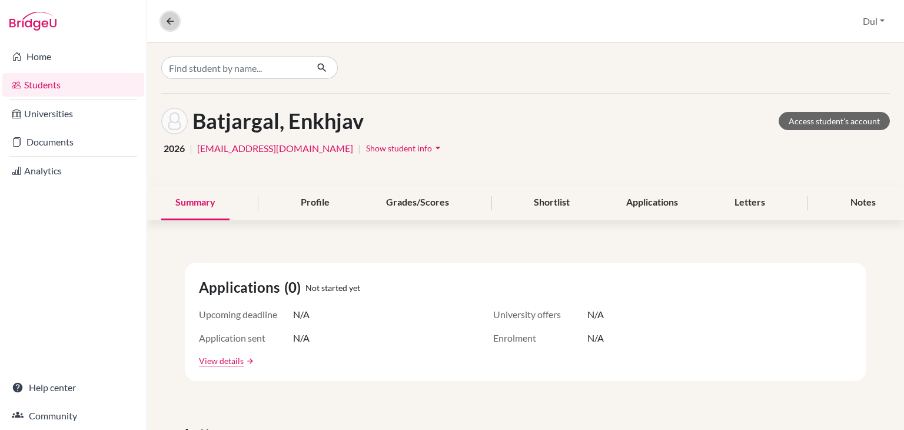
click at [166, 17] on icon at bounding box center [170, 21] width 11 height 11
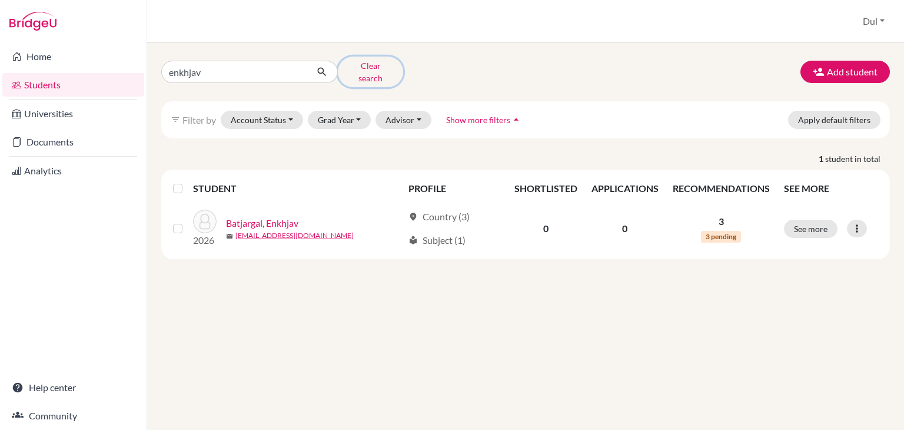
drag, startPoint x: 387, startPoint y: 65, endPoint x: 376, endPoint y: 65, distance: 10.6
click at [376, 65] on button "Clear search" at bounding box center [370, 72] width 65 height 31
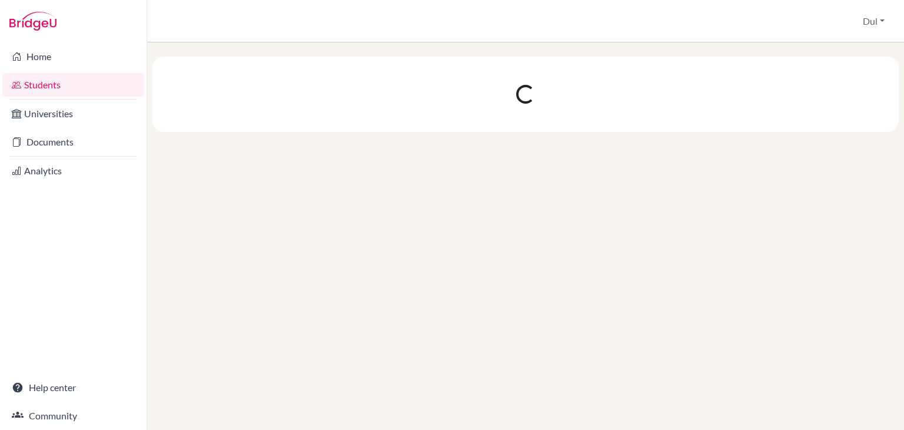
click at [252, 65] on div at bounding box center [525, 94] width 747 height 75
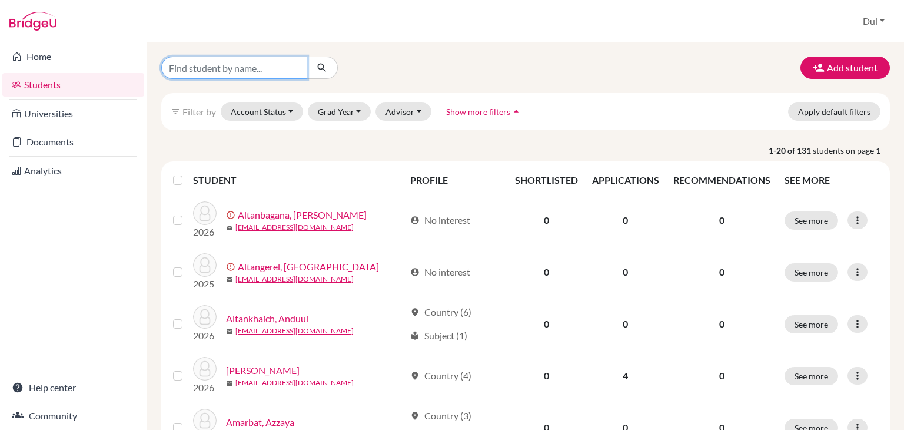
click at [252, 65] on input "Find student by name..." at bounding box center [234, 68] width 146 height 22
type input "temuulen"
click button "submit" at bounding box center [322, 68] width 31 height 22
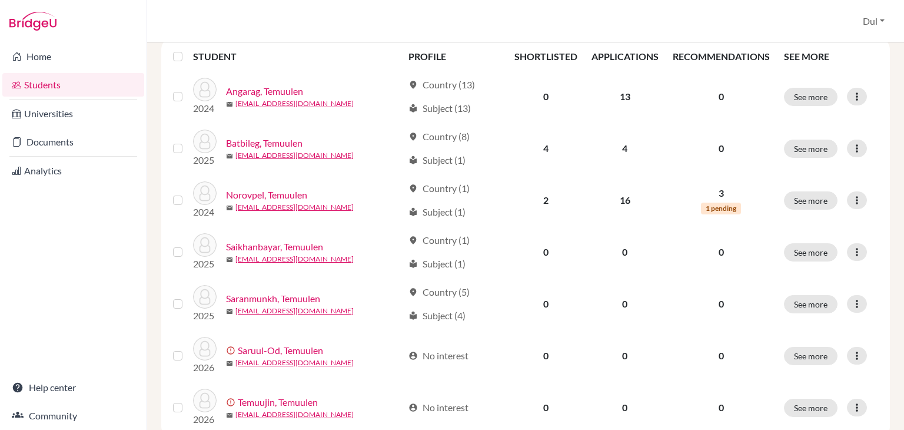
scroll to position [137, 0]
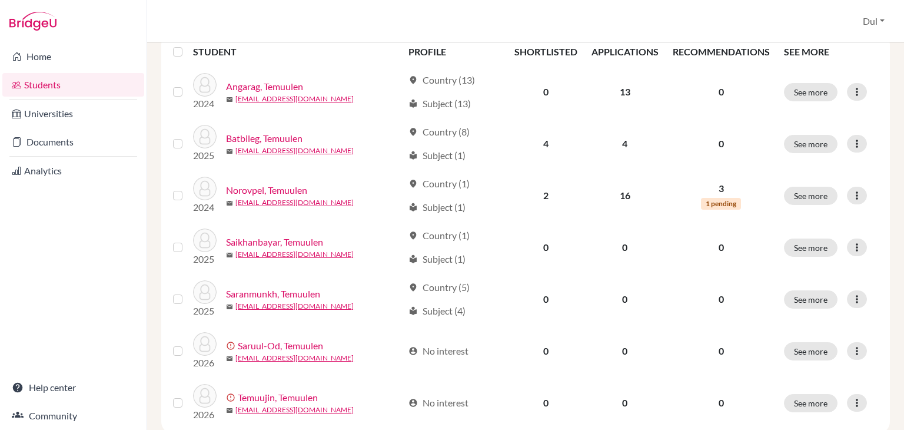
drag, startPoint x: 904, startPoint y: 250, endPoint x: 904, endPoint y: 341, distance: 91.3
click at [904, 341] on div "temuulen Clear search Add student filter_list Filter by Account Status Active a…" at bounding box center [525, 235] width 757 height 387
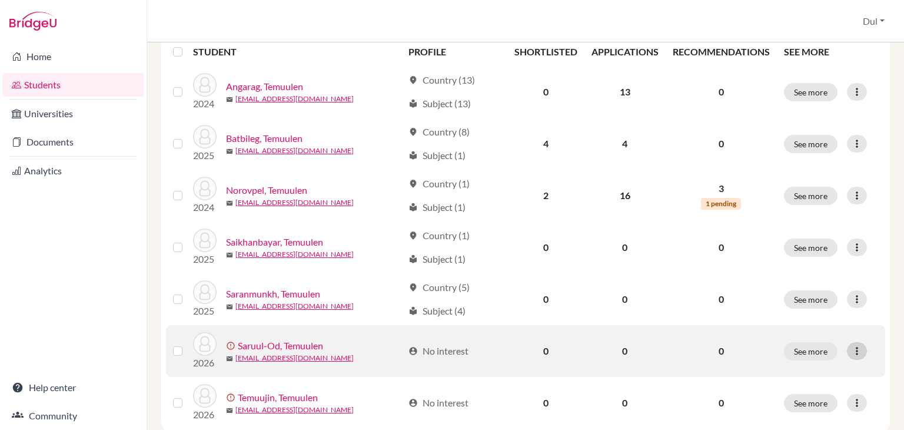
click at [851, 345] on icon at bounding box center [857, 351] width 12 height 12
click at [791, 367] on button "Edit student" at bounding box center [805, 375] width 107 height 19
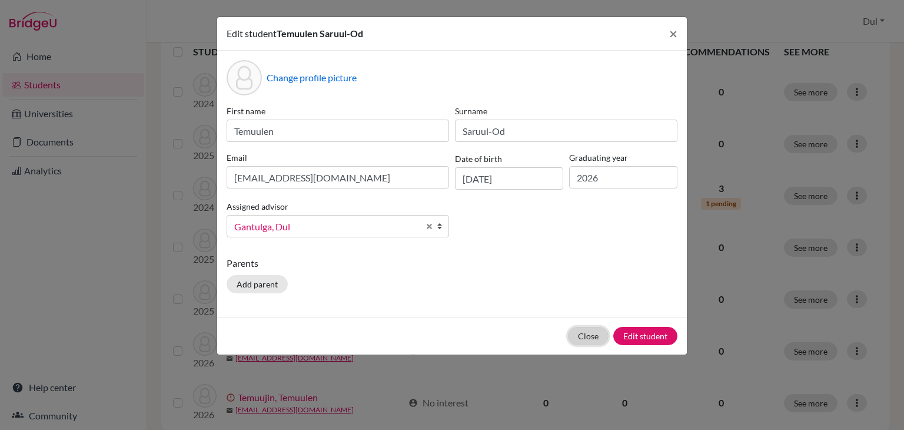
click at [585, 335] on button "Close" at bounding box center [588, 336] width 41 height 18
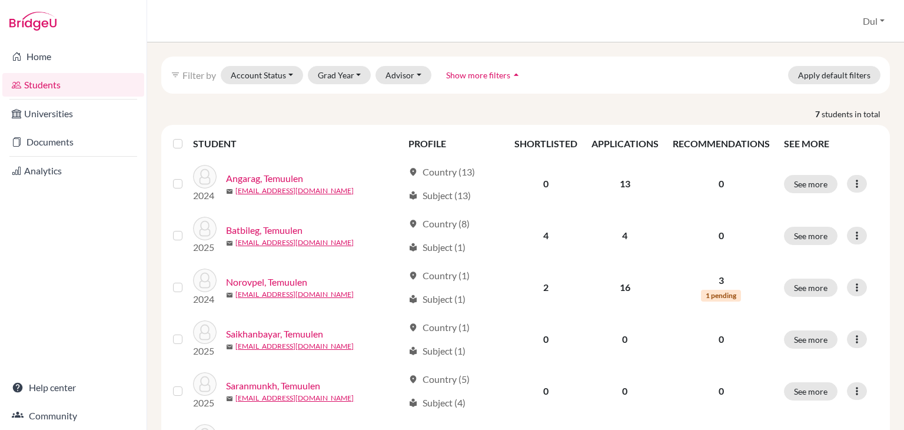
scroll to position [0, 0]
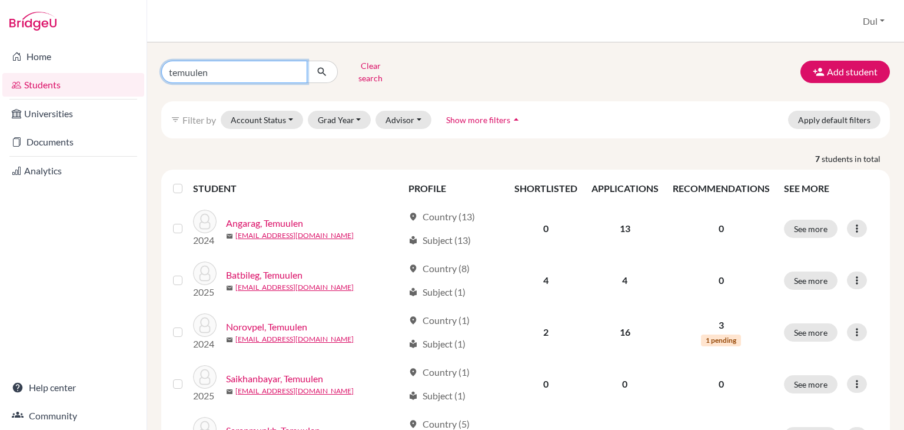
click at [222, 72] on input "temuulen" at bounding box center [234, 72] width 146 height 22
type input "minori"
click button "submit" at bounding box center [322, 72] width 31 height 22
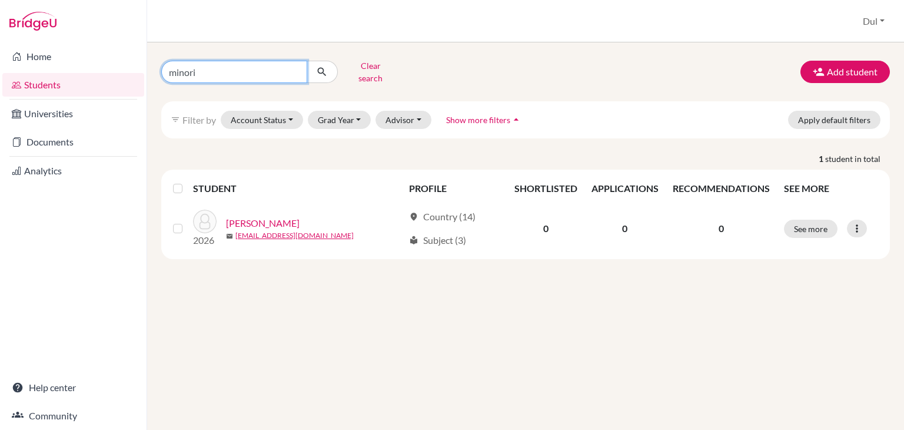
click at [222, 72] on input "minori" at bounding box center [234, 72] width 146 height 22
type input "[PERSON_NAME]"
click button "submit" at bounding box center [322, 72] width 31 height 22
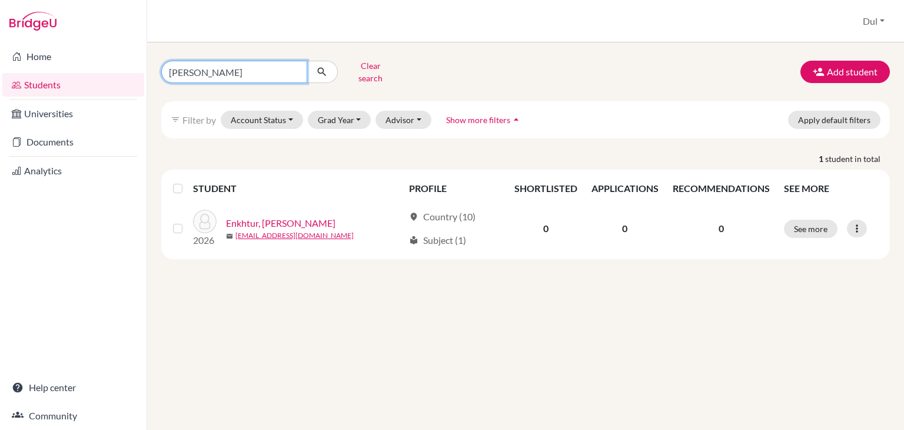
click at [222, 72] on input "[PERSON_NAME]" at bounding box center [234, 72] width 146 height 22
type input "batmend"
click button "submit" at bounding box center [322, 72] width 31 height 22
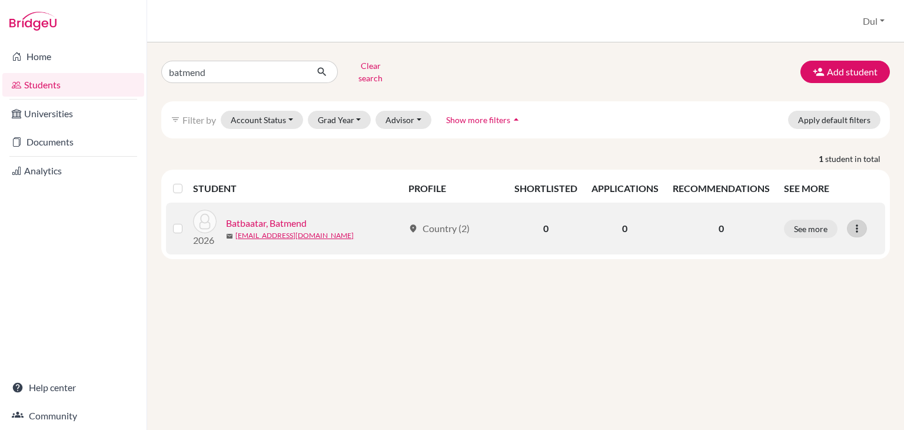
click at [856, 223] on icon at bounding box center [857, 229] width 12 height 12
click at [855, 223] on icon at bounding box center [857, 229] width 12 height 12
click at [829, 250] on button "Edit student" at bounding box center [806, 252] width 93 height 19
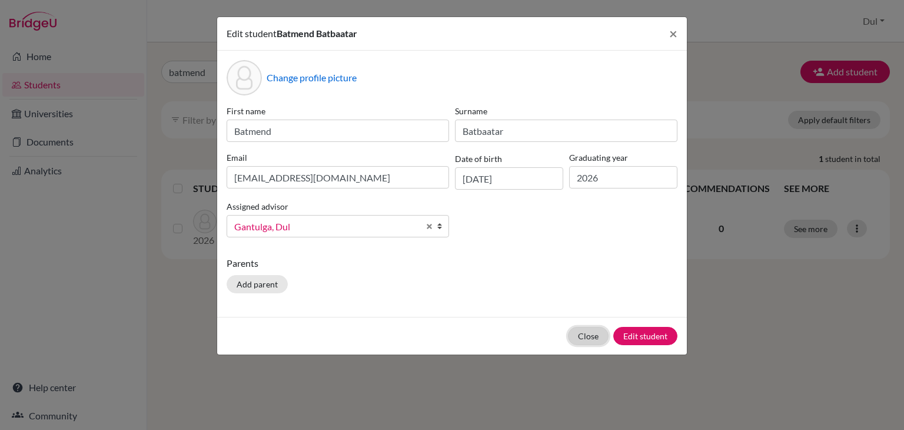
click at [595, 337] on button "Close" at bounding box center [588, 336] width 41 height 18
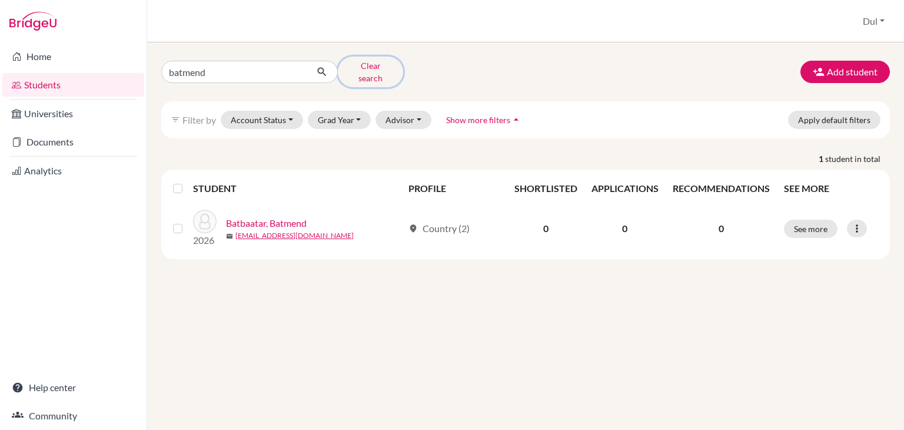
click at [358, 70] on button "Clear search" at bounding box center [370, 72] width 65 height 31
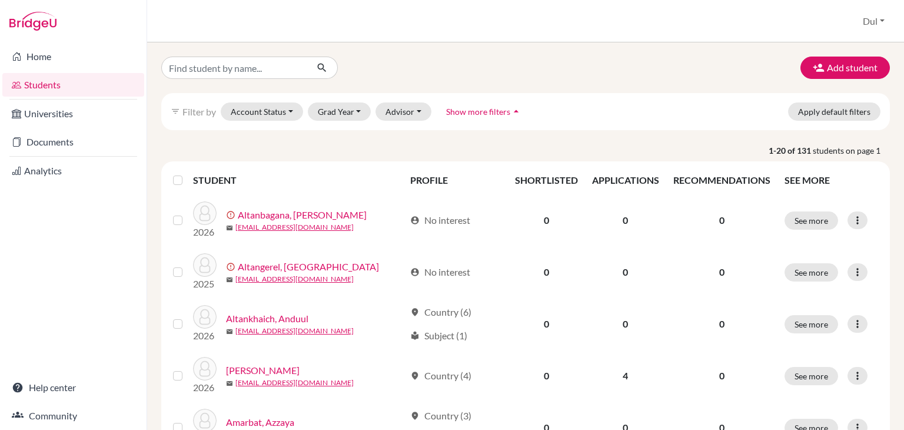
click at [589, 155] on p "1-20 of 131 students on page 1" at bounding box center [525, 150] width 747 height 12
